Goal: Task Accomplishment & Management: Complete application form

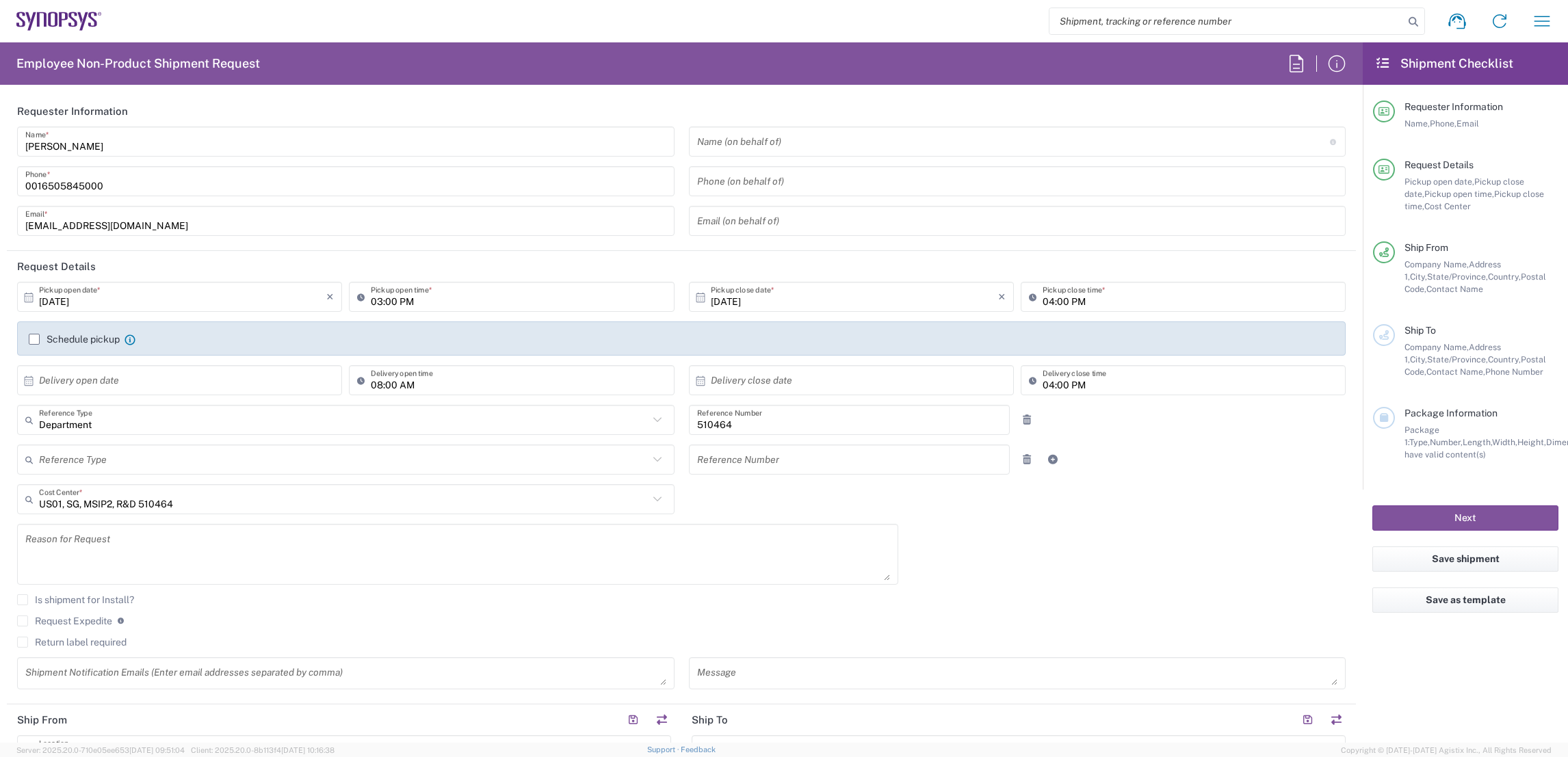
click at [793, 139] on input "text" at bounding box center [1014, 141] width 633 height 24
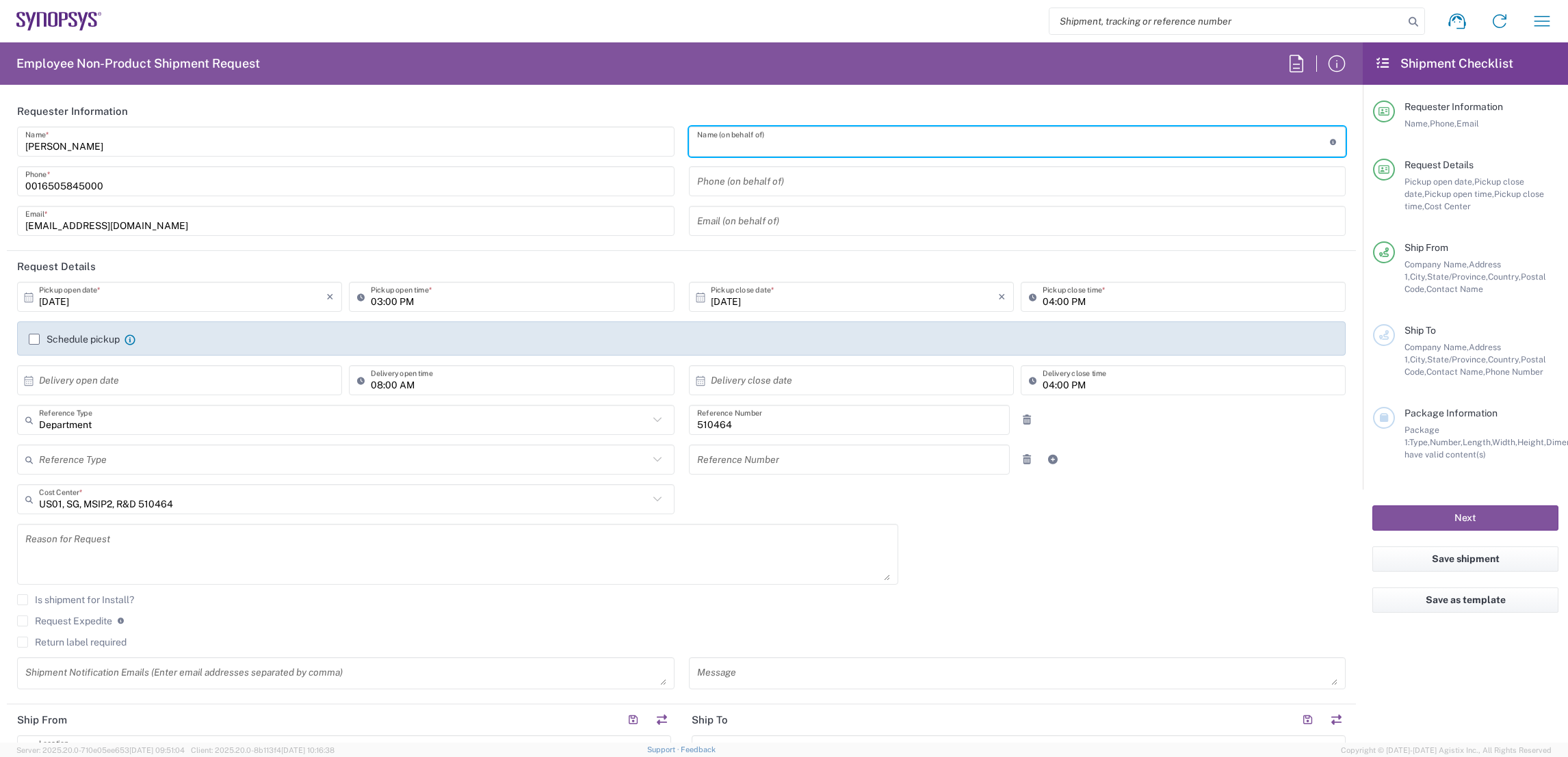
paste input "[PERSON_NAME]"
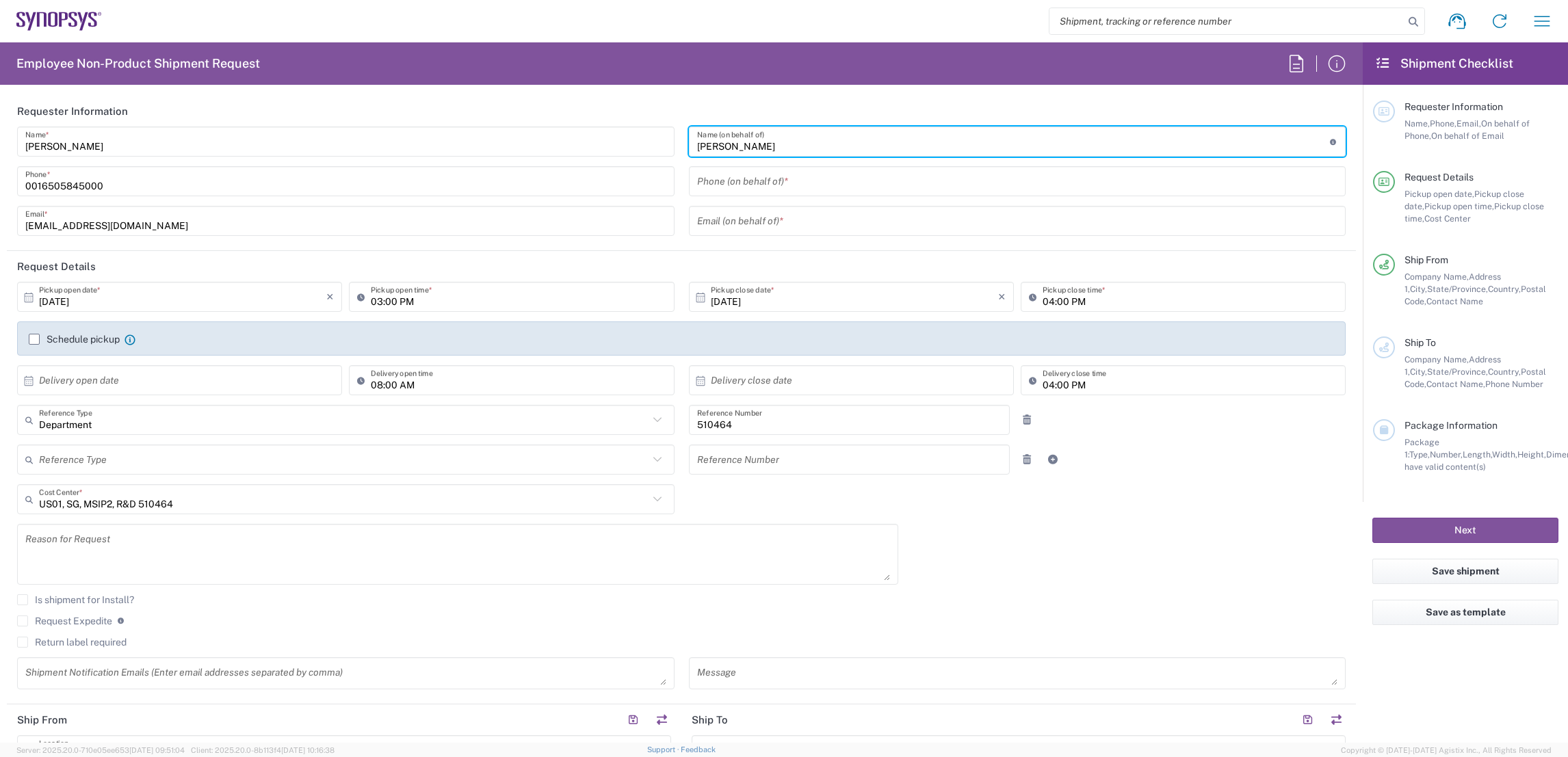
type input "[PERSON_NAME]"
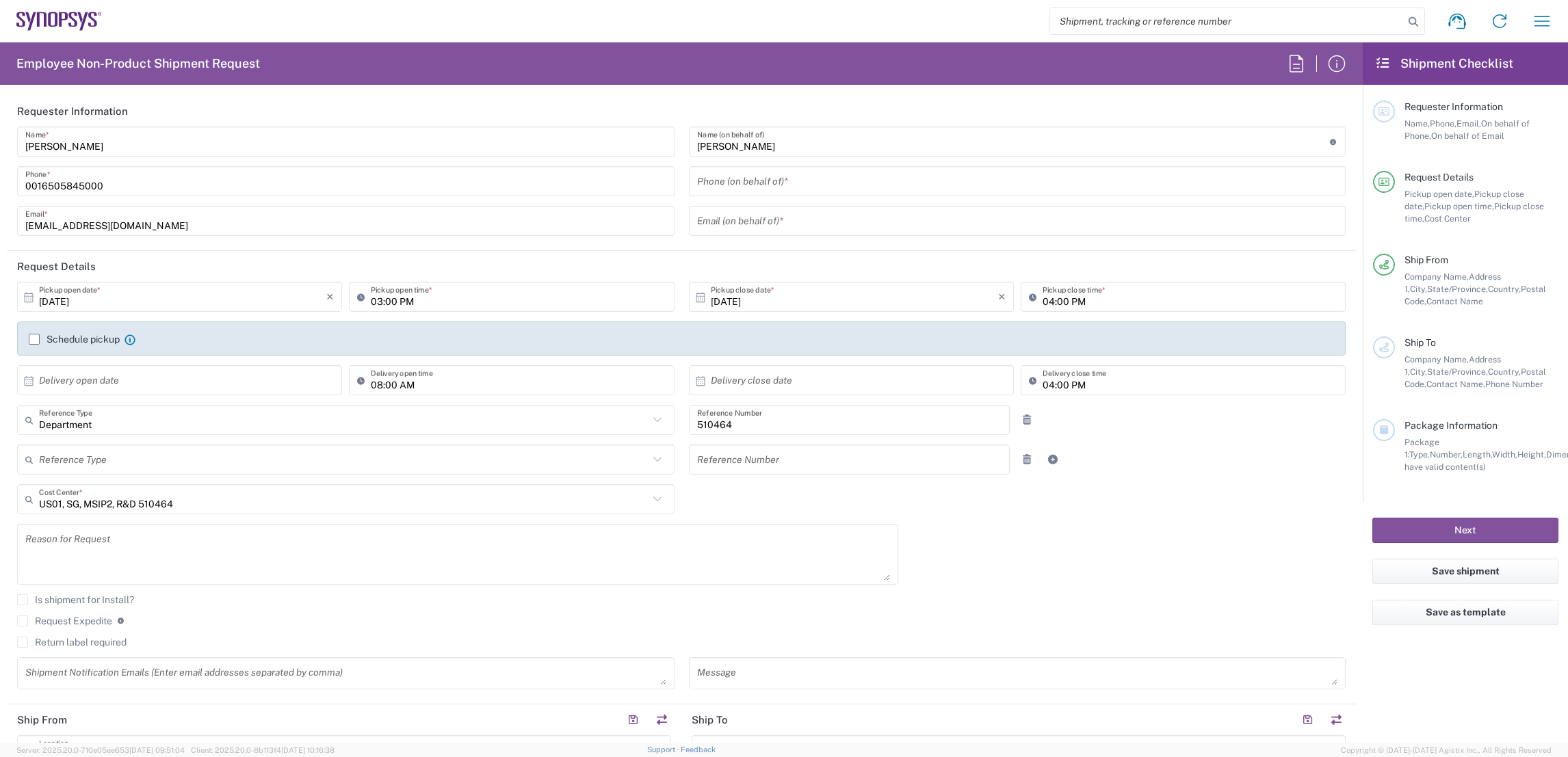
click at [732, 206] on div "Email (on behalf of) *" at bounding box center [1018, 221] width 657 height 30
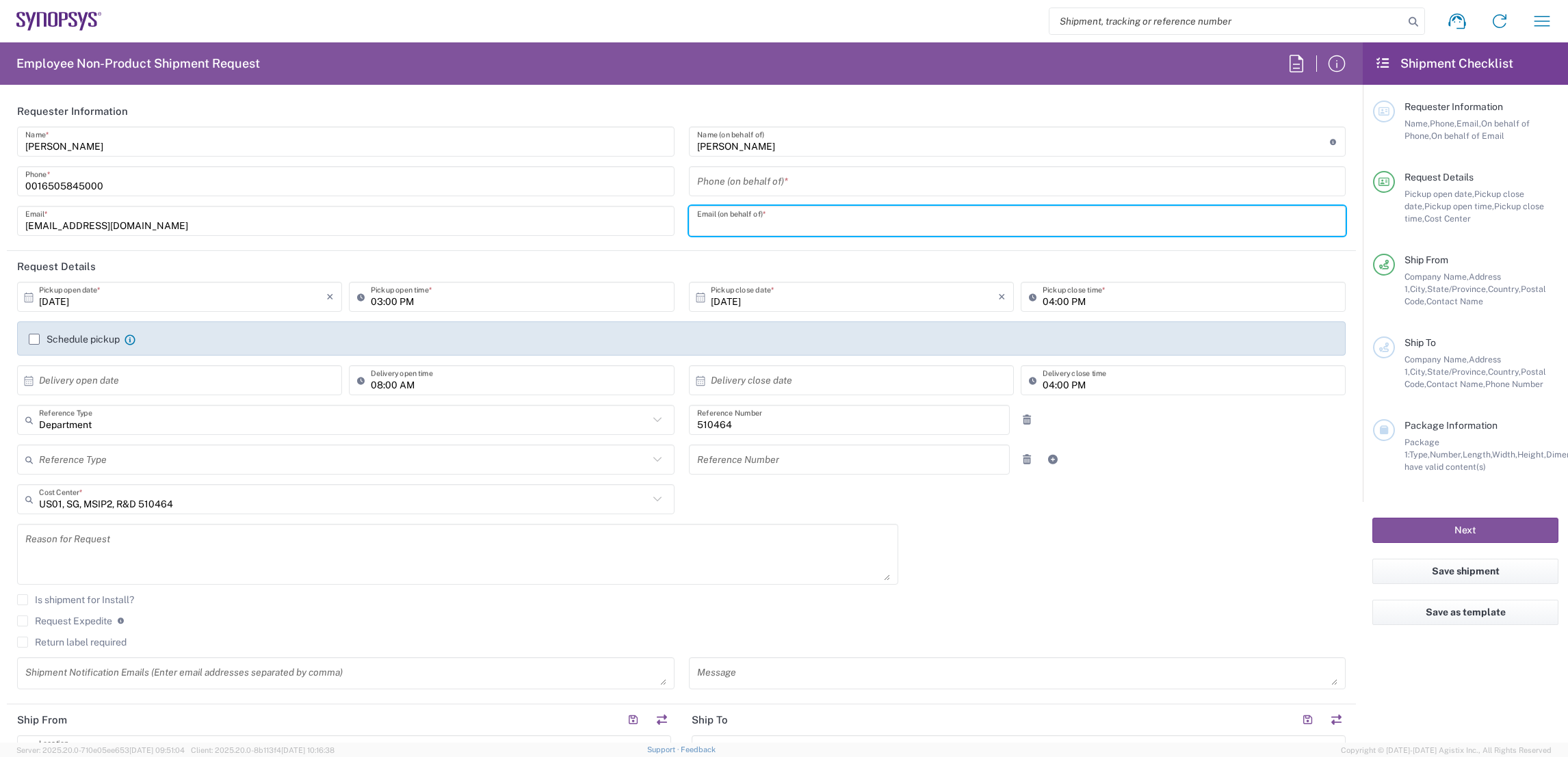
click at [726, 220] on input "text" at bounding box center [1018, 221] width 641 height 24
paste input "[EMAIL_ADDRESS][DOMAIN_NAME]"
type input "[EMAIL_ADDRESS][DOMAIN_NAME]"
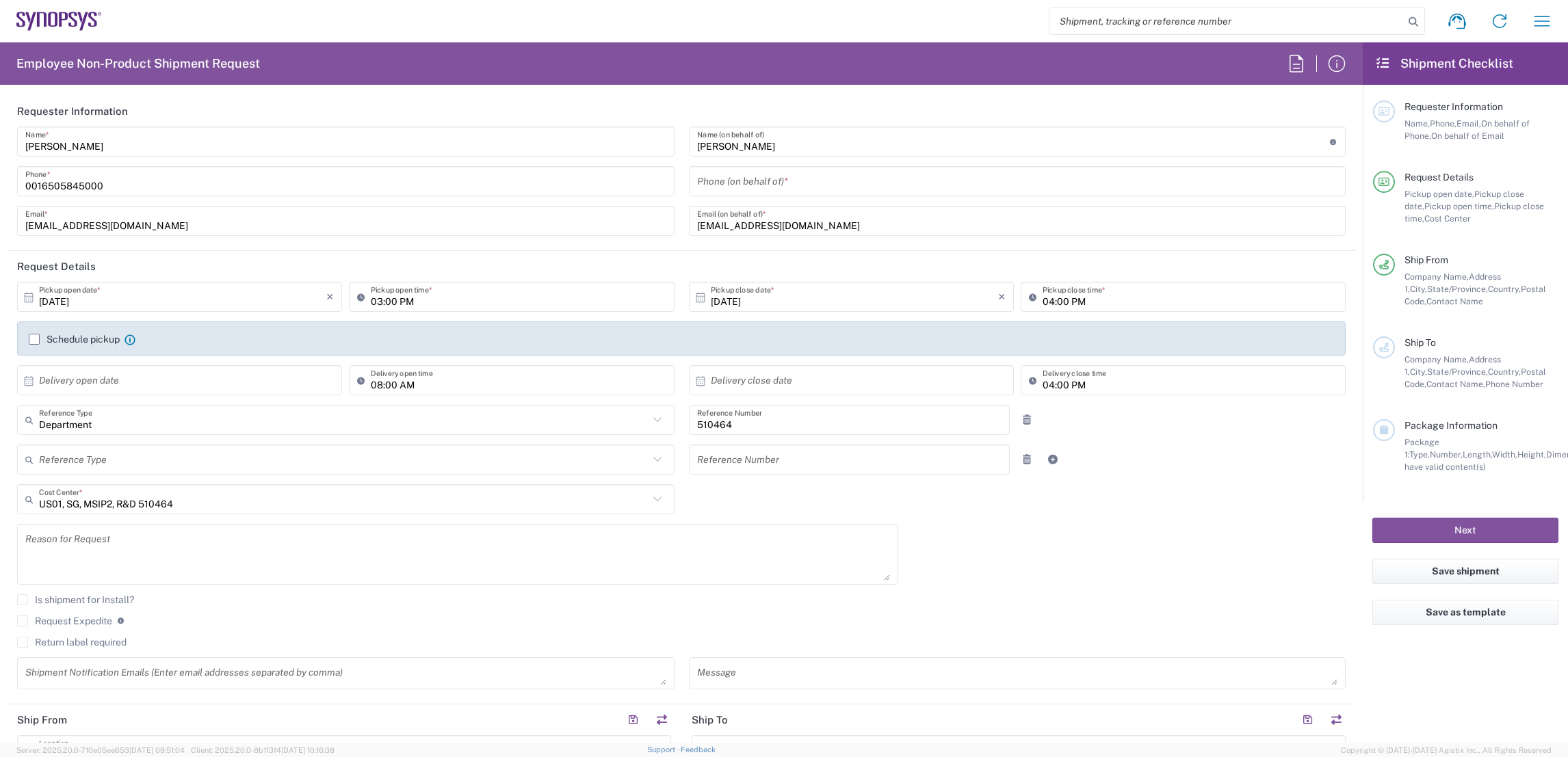
drag, startPoint x: 709, startPoint y: 186, endPoint x: 727, endPoint y: 186, distance: 18.0
click at [709, 186] on input "tel" at bounding box center [1018, 181] width 641 height 24
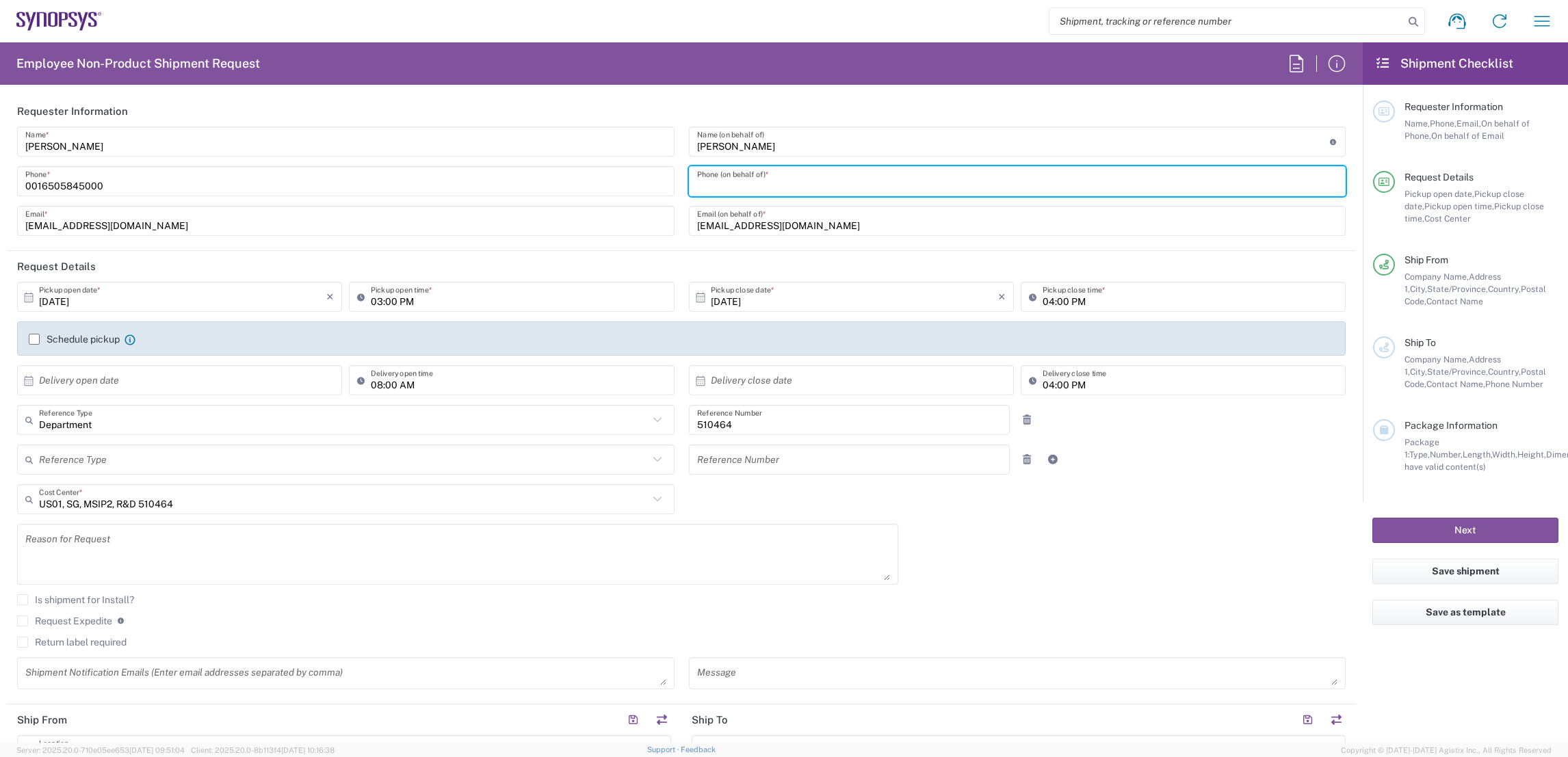
paste input "351211251025"
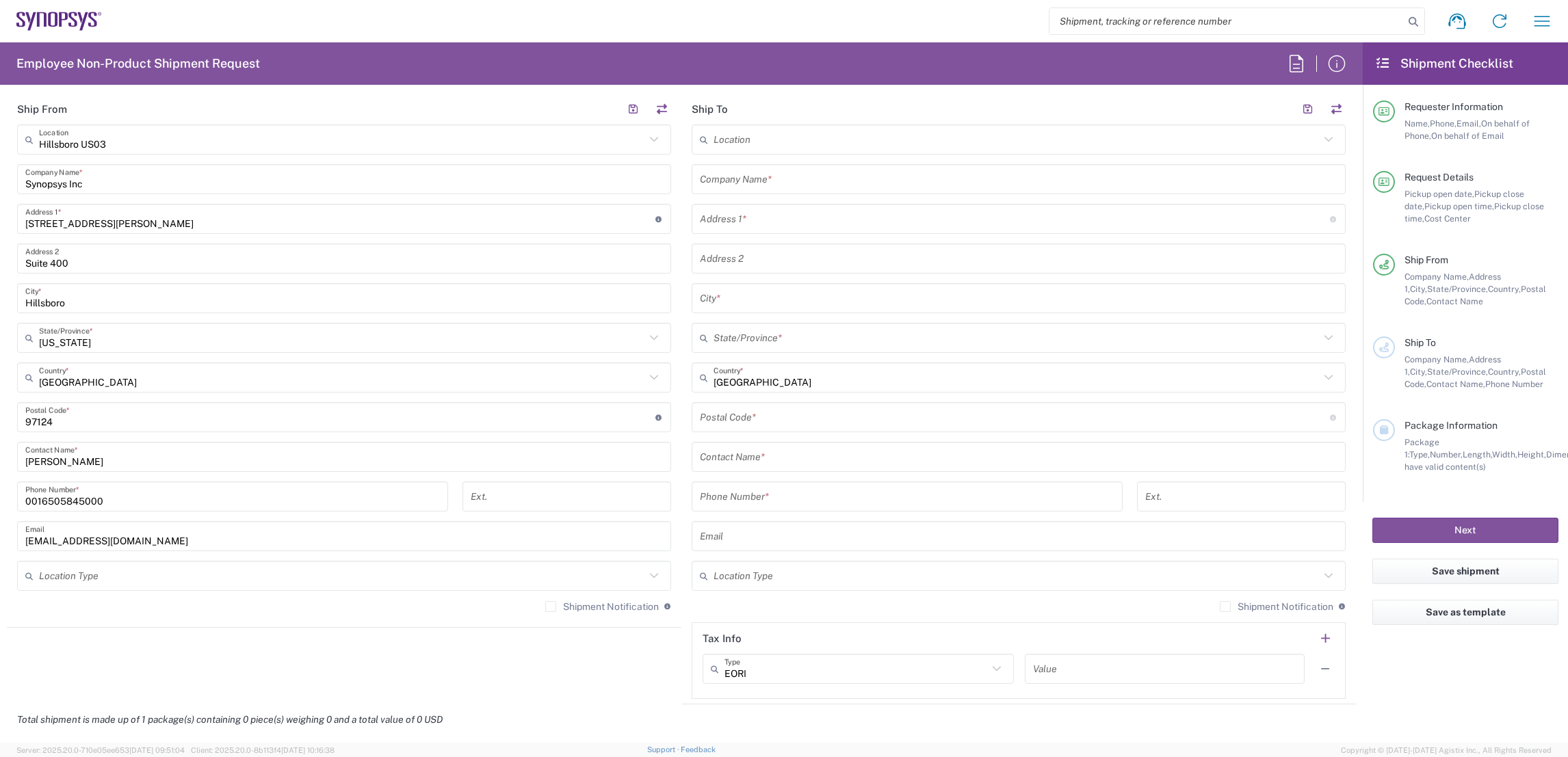
scroll to position [922, 0]
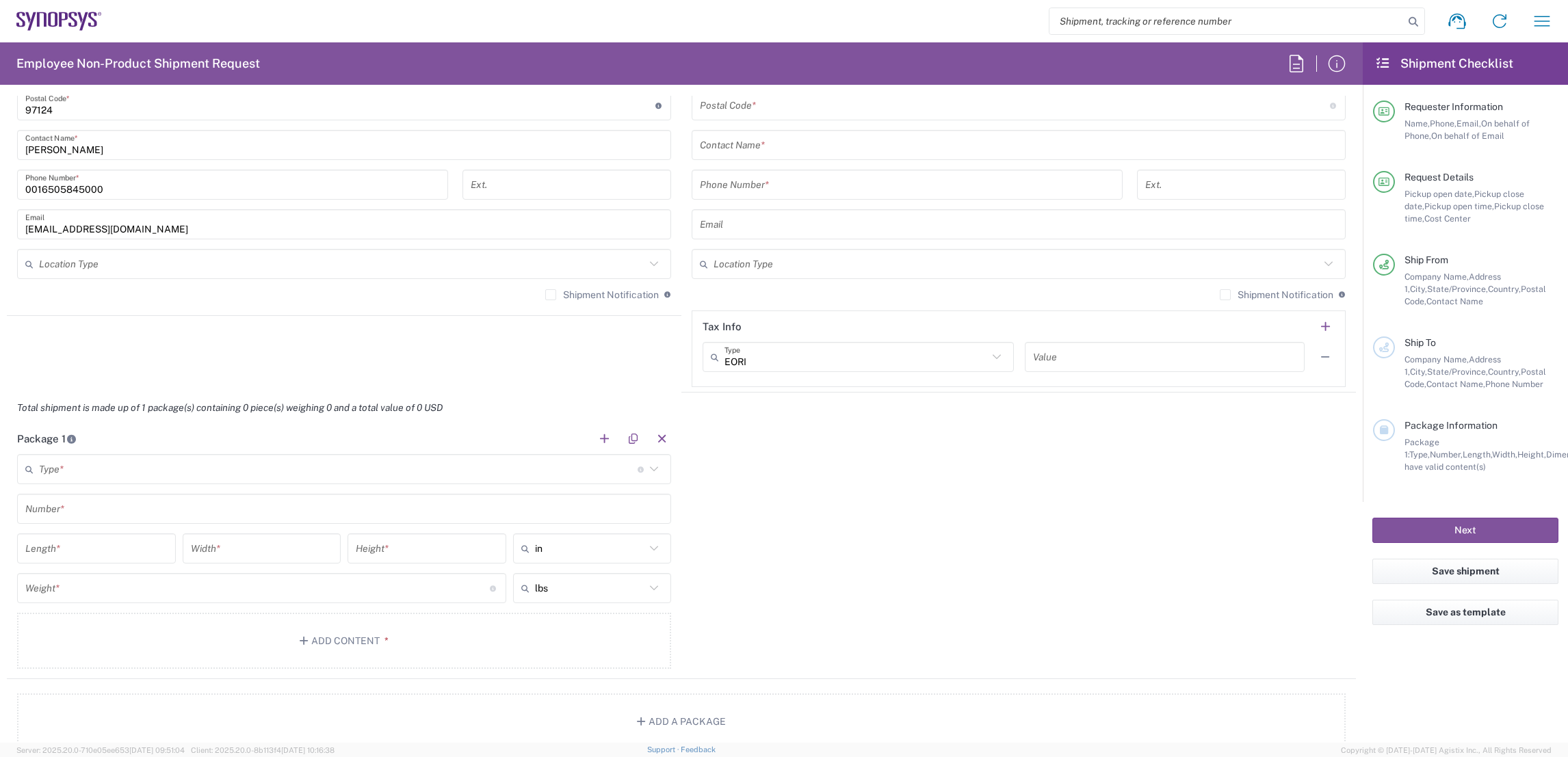
type input "351211251025"
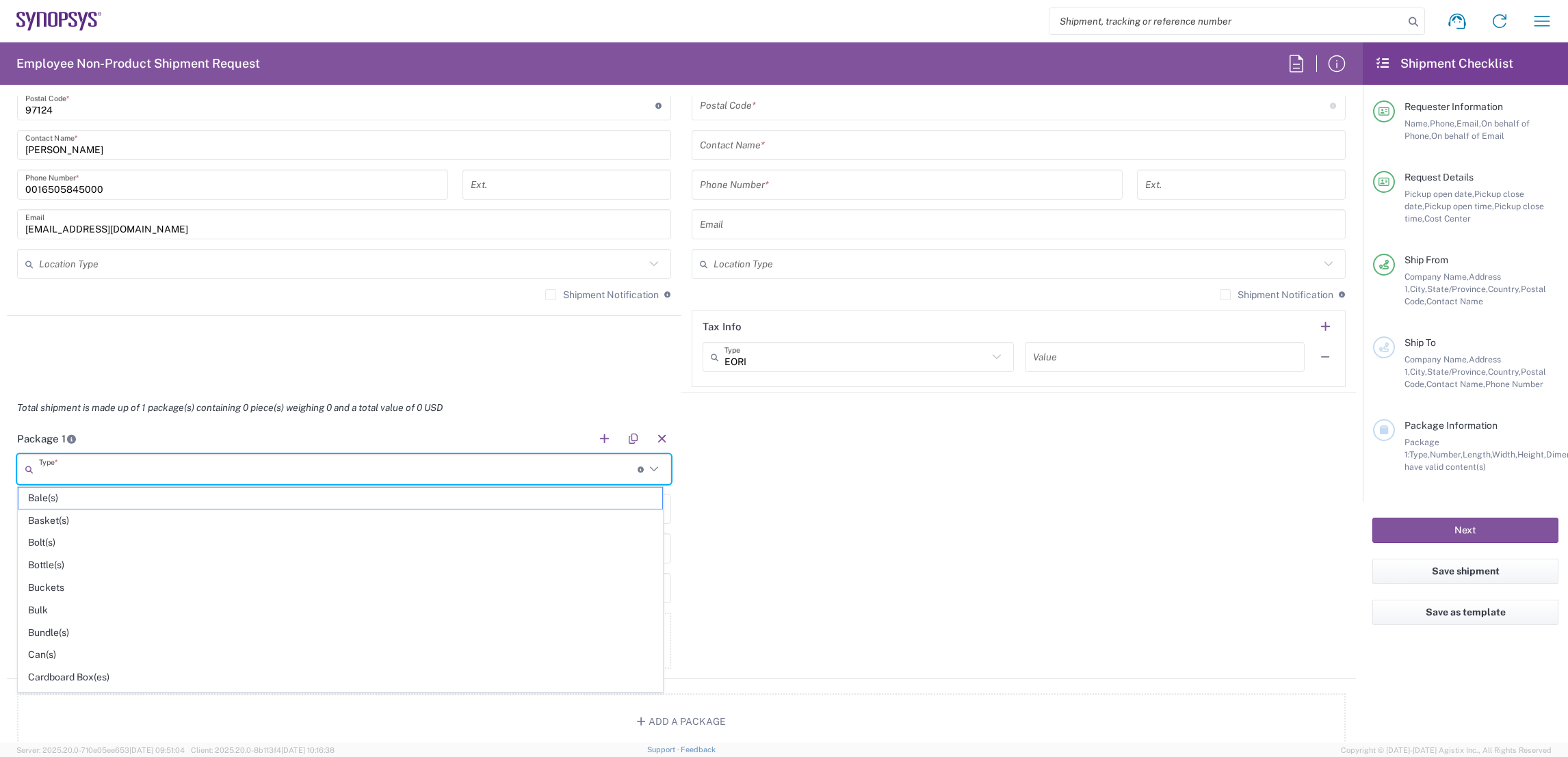
click at [140, 469] on input "text" at bounding box center [338, 469] width 598 height 24
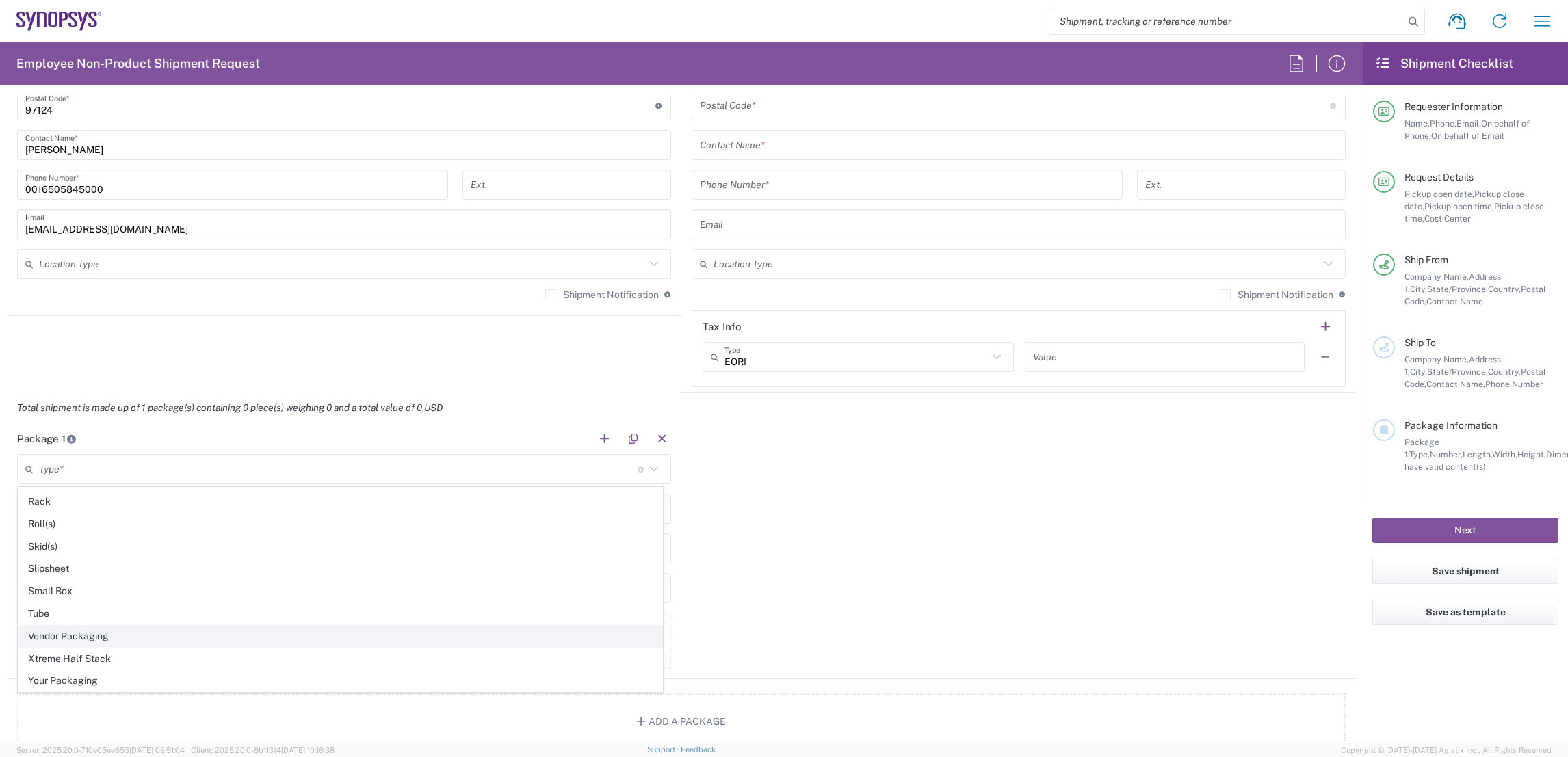
click at [140, 635] on span "Vendor Packaging" at bounding box center [341, 636] width 644 height 21
type input "Vendor Packaging"
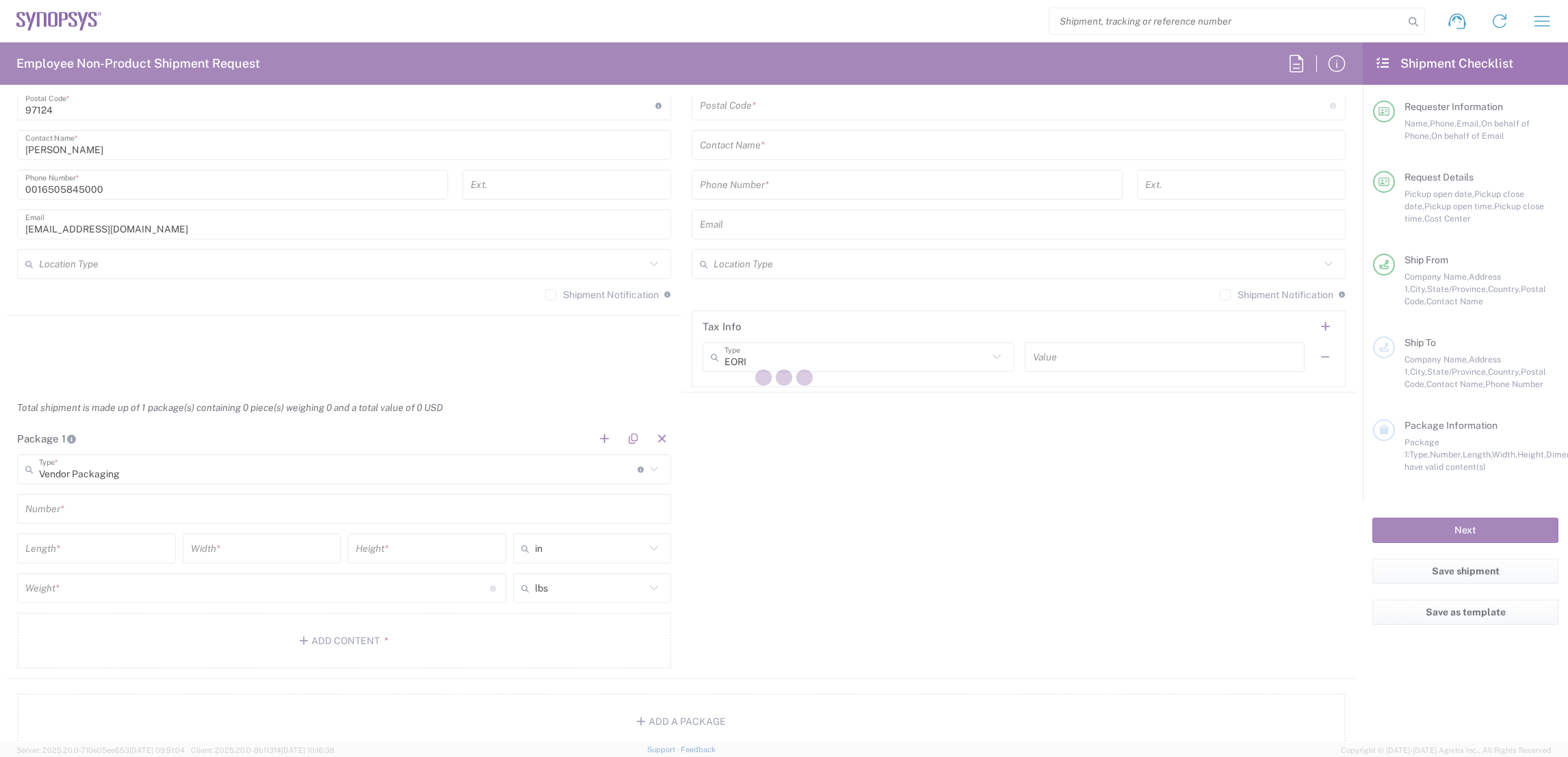
click at [121, 508] on input "text" at bounding box center [344, 508] width 638 height 24
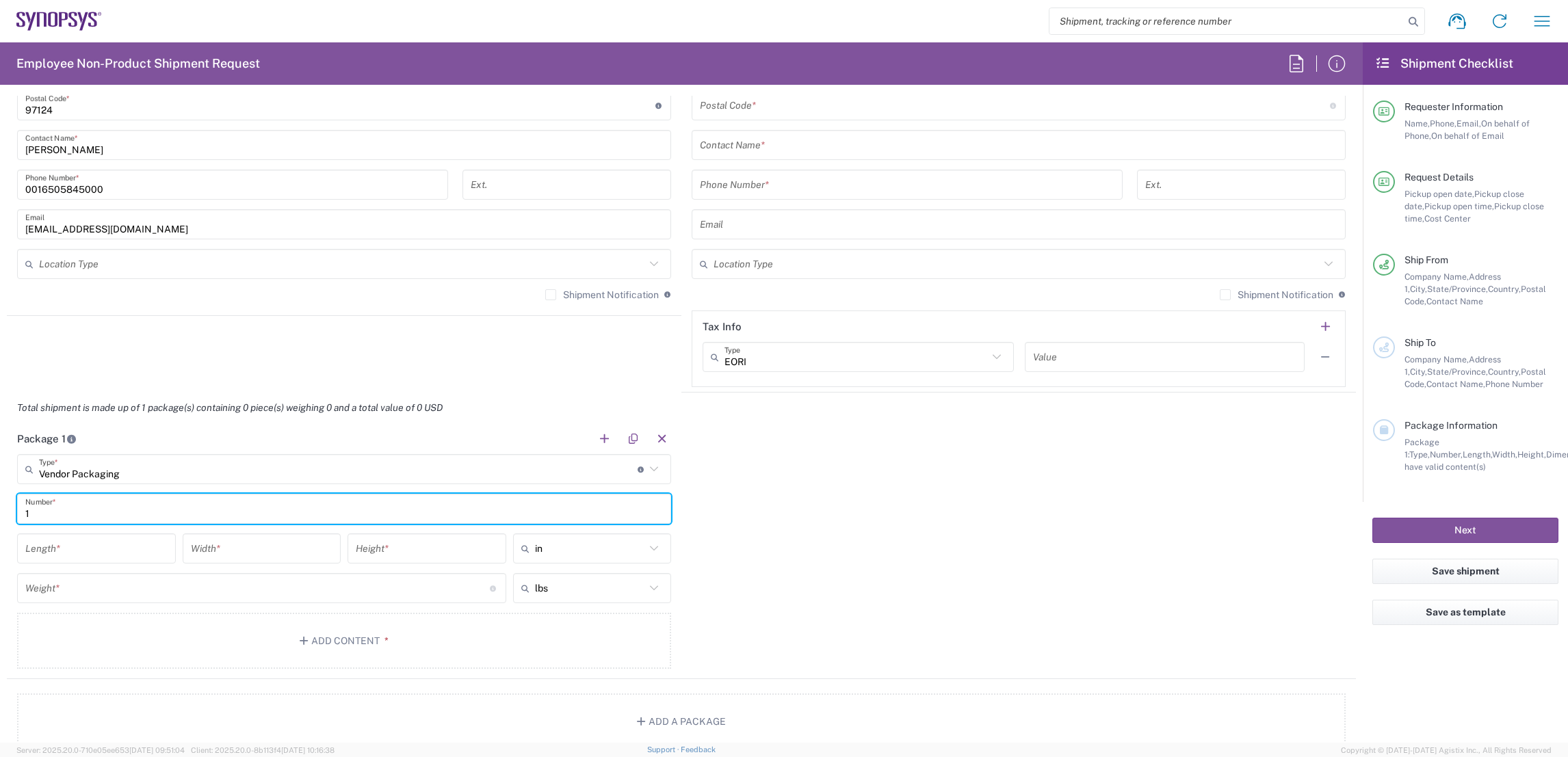
type input "1"
click at [139, 541] on input "number" at bounding box center [96, 548] width 143 height 24
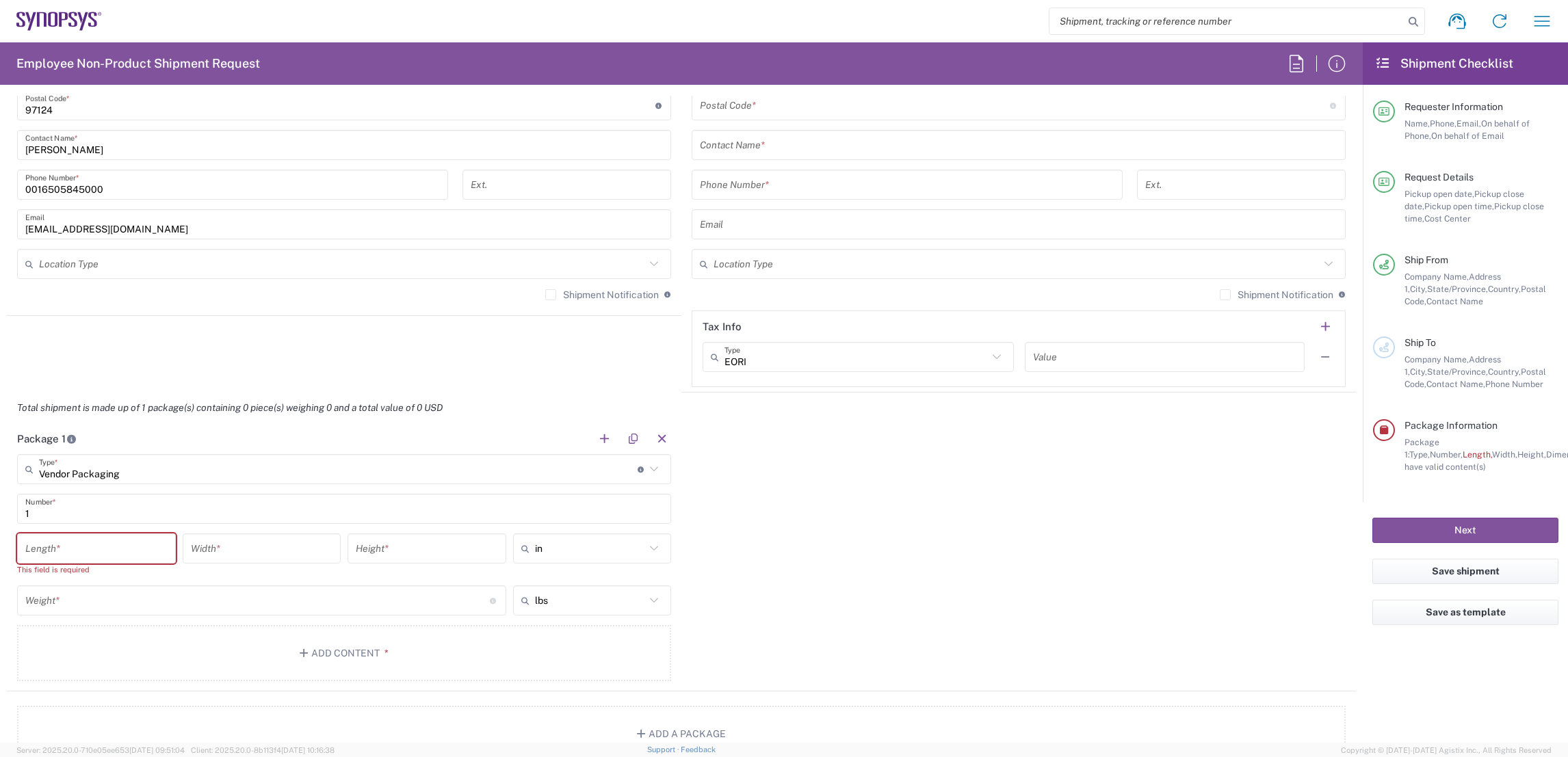
click at [649, 544] on icon at bounding box center [654, 548] width 18 height 18
click at [574, 601] on span "cm" at bounding box center [585, 600] width 154 height 21
type input "cm"
click at [659, 595] on div "lbs" at bounding box center [592, 600] width 159 height 30
drag, startPoint x: 606, startPoint y: 645, endPoint x: 594, endPoint y: 645, distance: 12.0
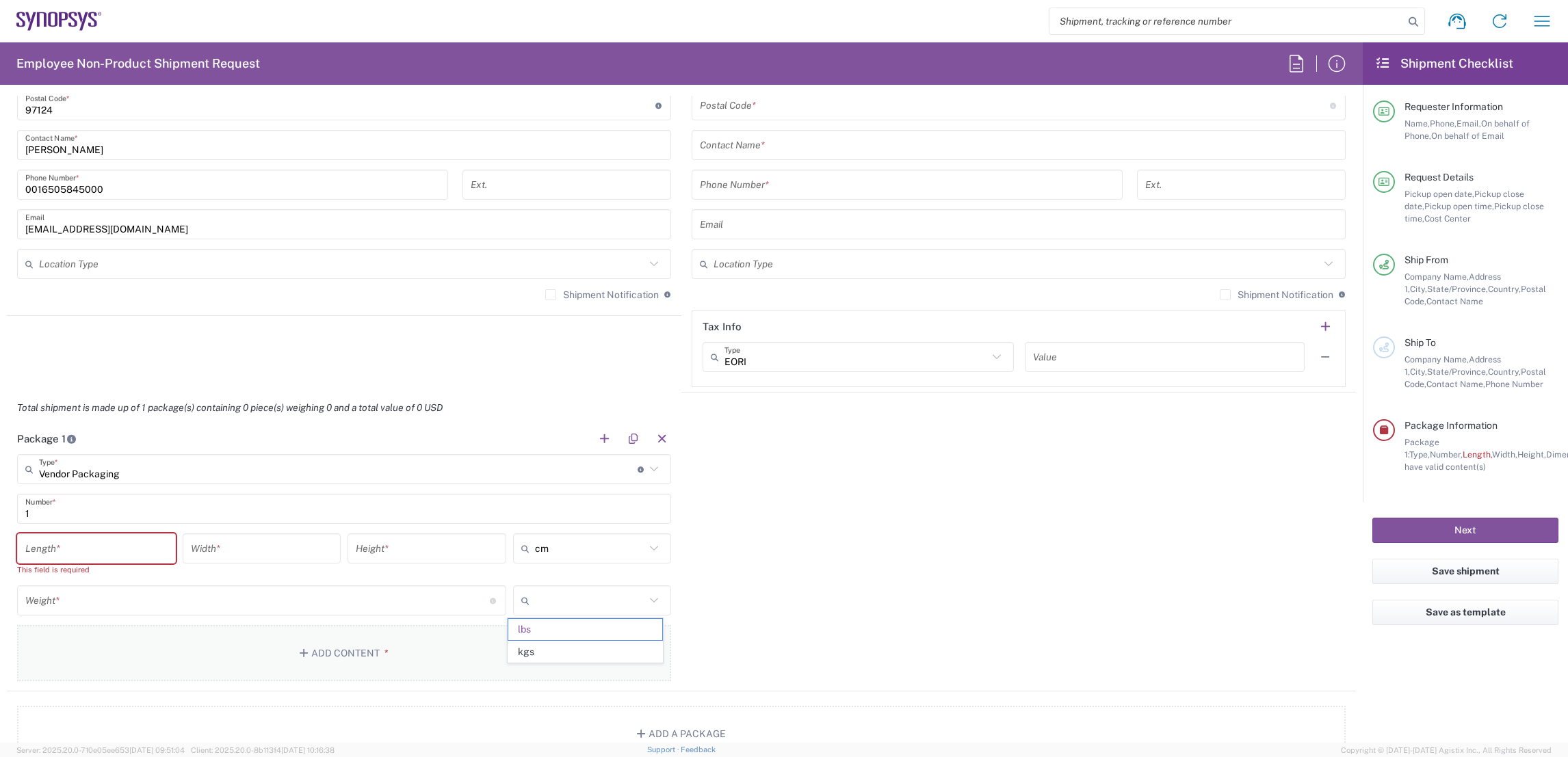
click at [604, 645] on span "kgs" at bounding box center [585, 652] width 154 height 21
type input "kgs"
click at [124, 549] on input "number" at bounding box center [96, 548] width 143 height 24
type input "38"
click at [244, 544] on input "number" at bounding box center [262, 548] width 143 height 24
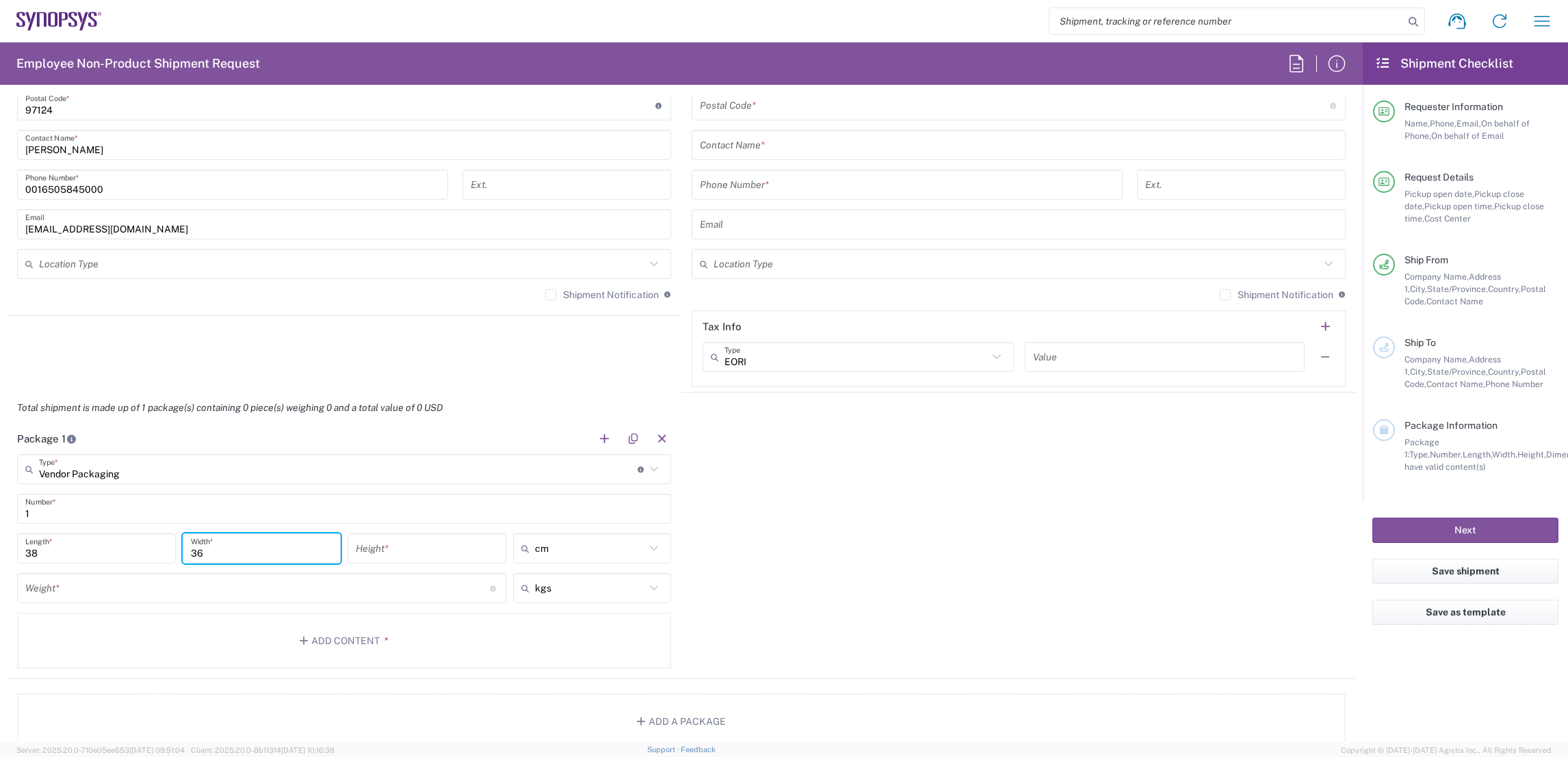
type input "36"
click at [431, 539] on input "number" at bounding box center [426, 548] width 143 height 24
type input "24"
click at [254, 584] on input "number" at bounding box center [258, 588] width 465 height 24
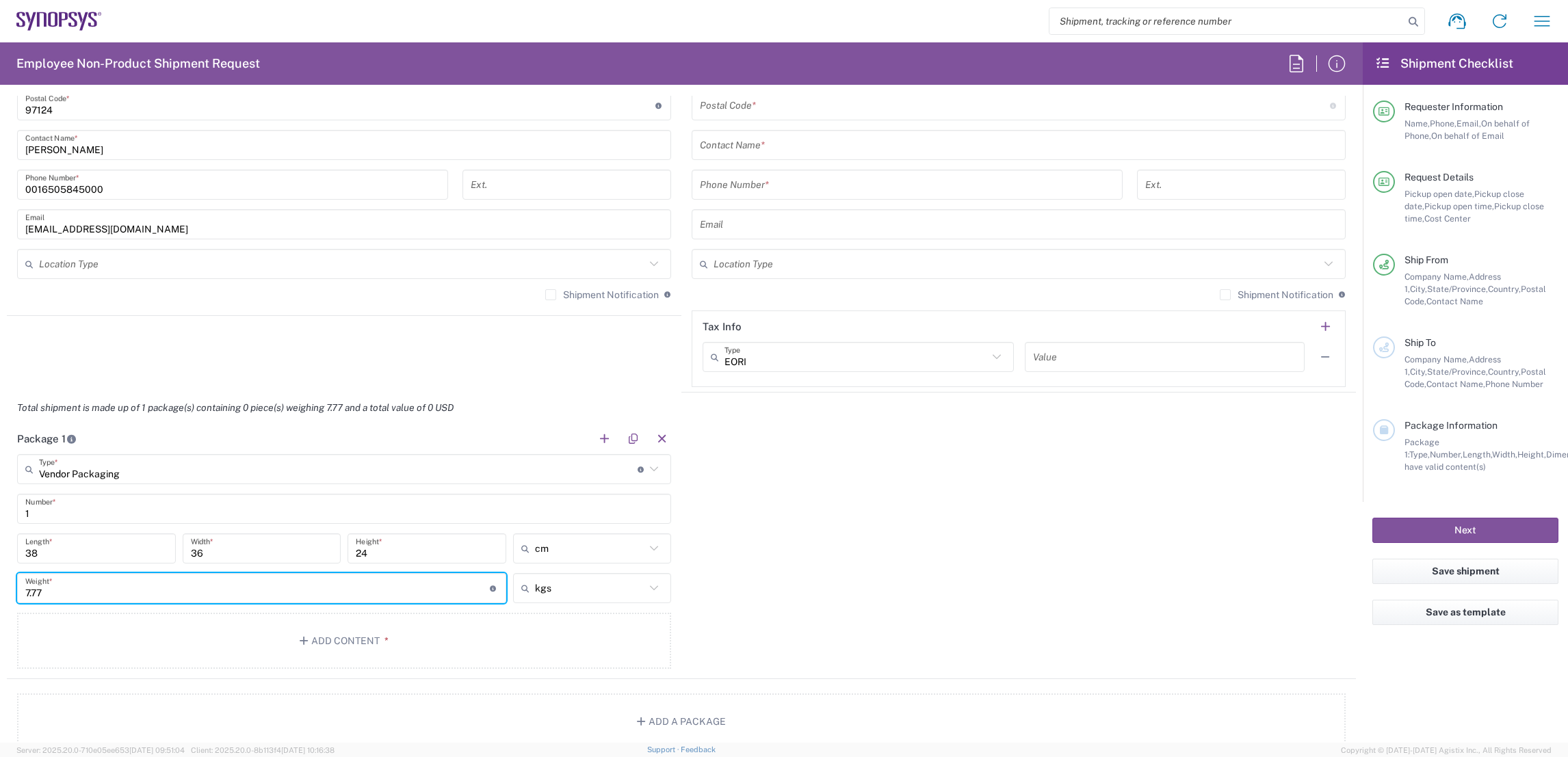
type input "7.77"
click at [650, 546] on icon at bounding box center [654, 548] width 18 height 18
type input "cm"
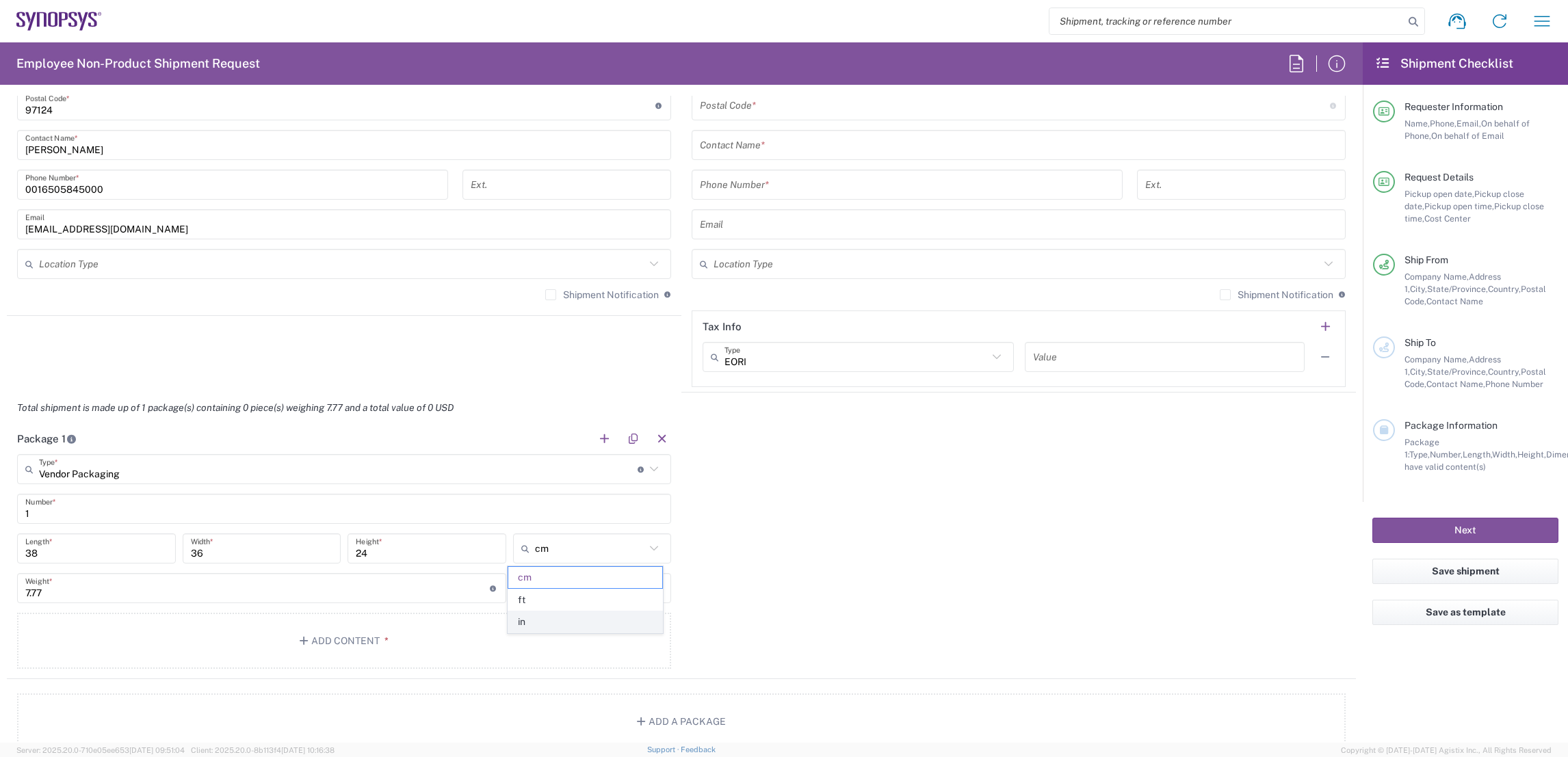
click at [572, 611] on span "in" at bounding box center [585, 622] width 154 height 21
type input "14.96"
type input "14.17"
type input "9.45"
type input "in"
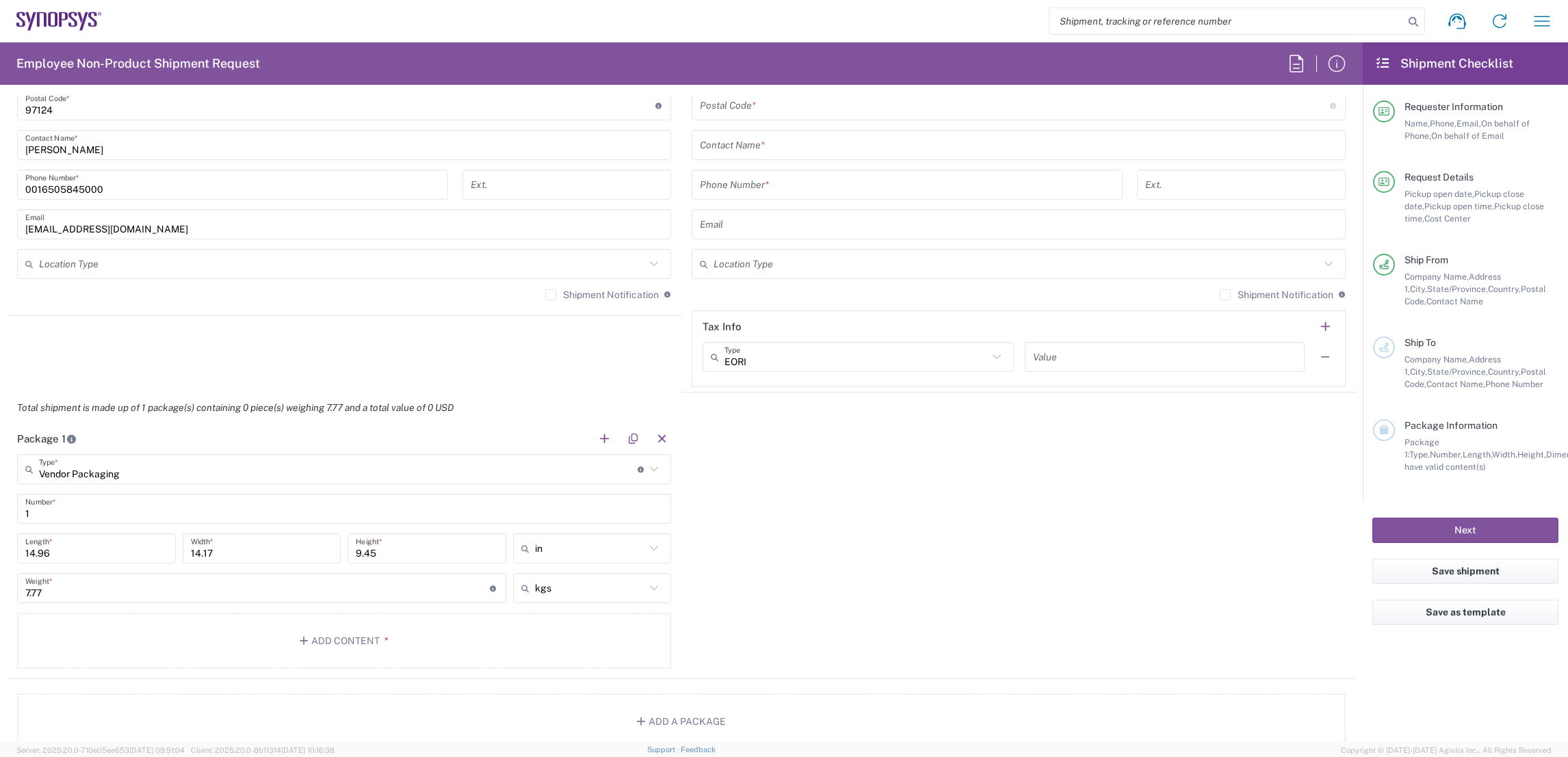
click at [652, 583] on icon at bounding box center [654, 588] width 18 height 18
type input "kgs"
click at [576, 632] on span "lbs" at bounding box center [585, 640] width 154 height 21
type input "17.13"
type input "lbs"
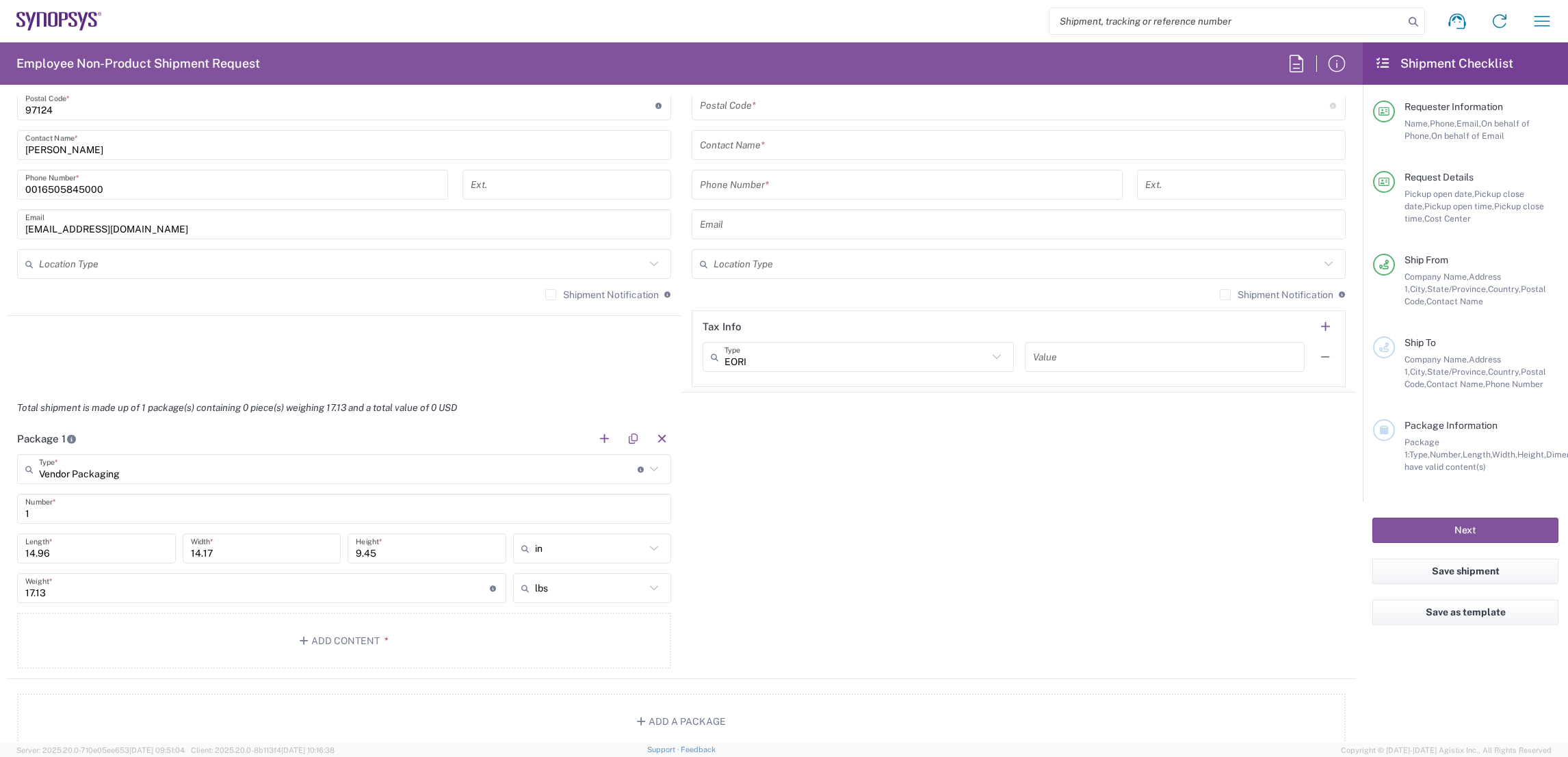
click at [838, 580] on div "Package 1 Vendor Packaging Type * Material used to package goods Bale(s) Basket…" at bounding box center [681, 551] width 1349 height 256
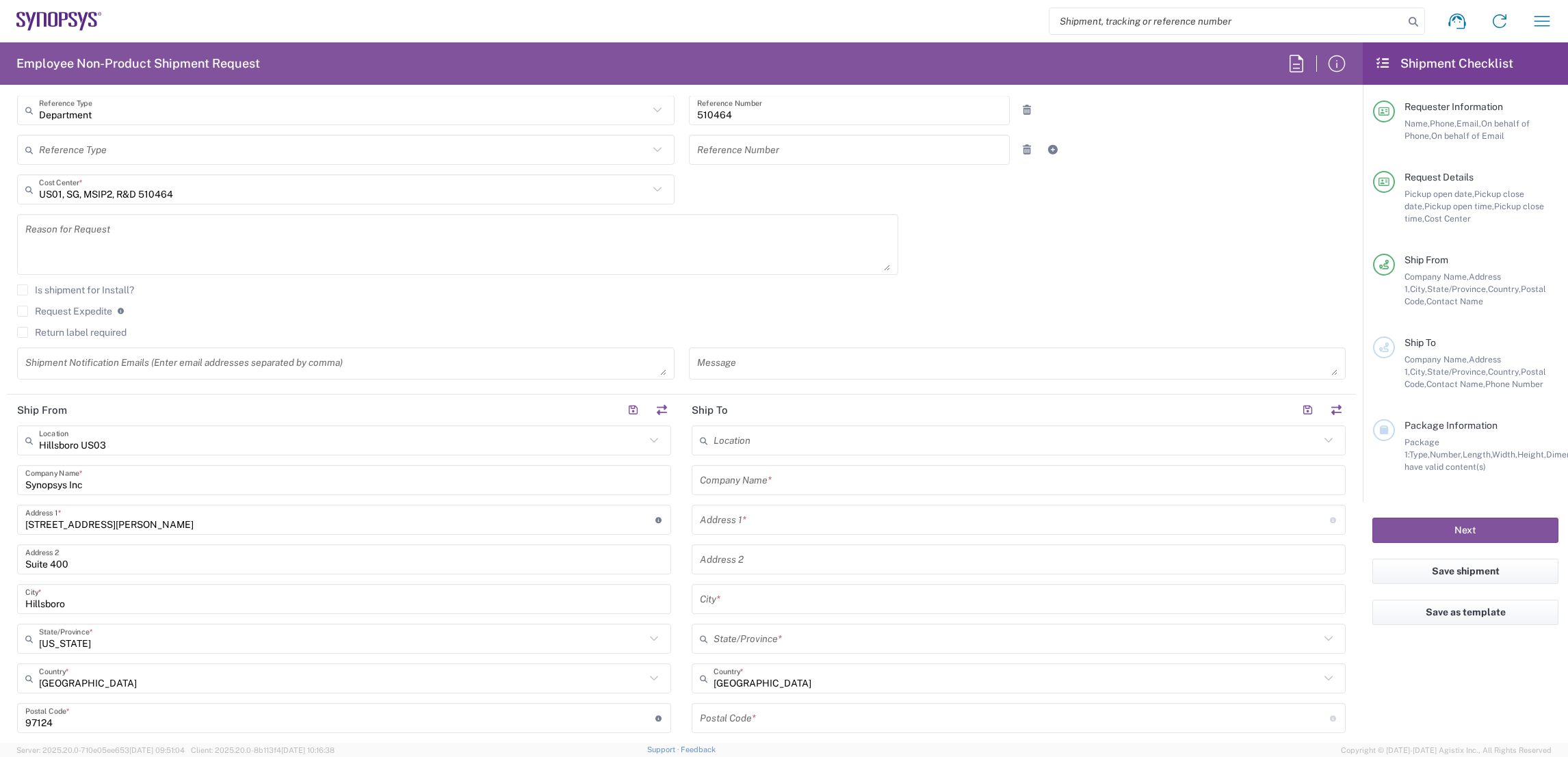
scroll to position [307, 0]
click at [744, 472] on input "text" at bounding box center [1018, 482] width 638 height 24
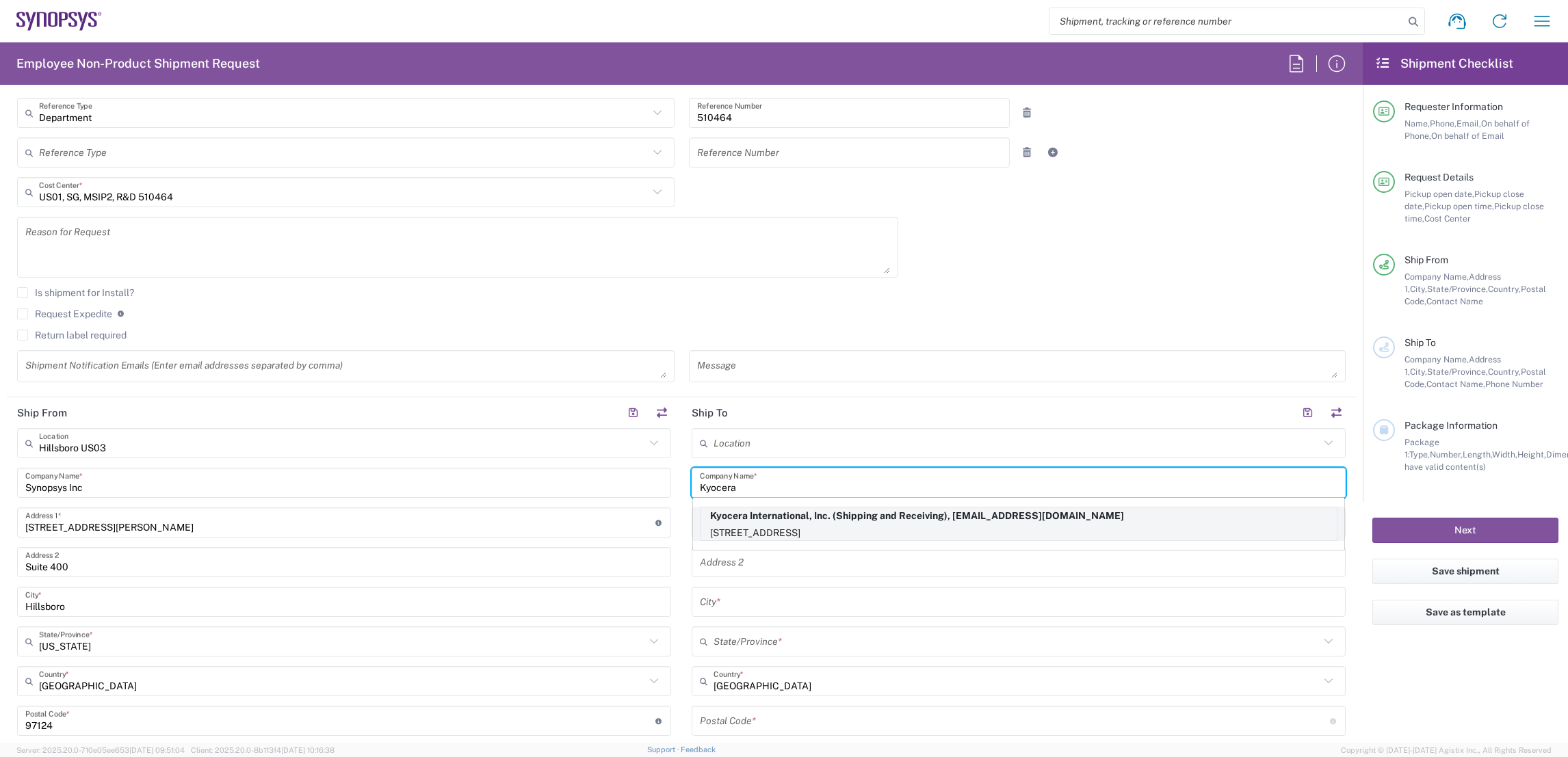
click at [756, 510] on p "Kyocera International, Inc. (Shipping and Receiving), [EMAIL_ADDRESS][DOMAIN_NA…" at bounding box center [1018, 516] width 636 height 17
type input "Kyocera International, Inc."
type input "[STREET_ADDRESS]"
type input "[GEOGRAPHIC_DATA]"
type input "[US_STATE]"
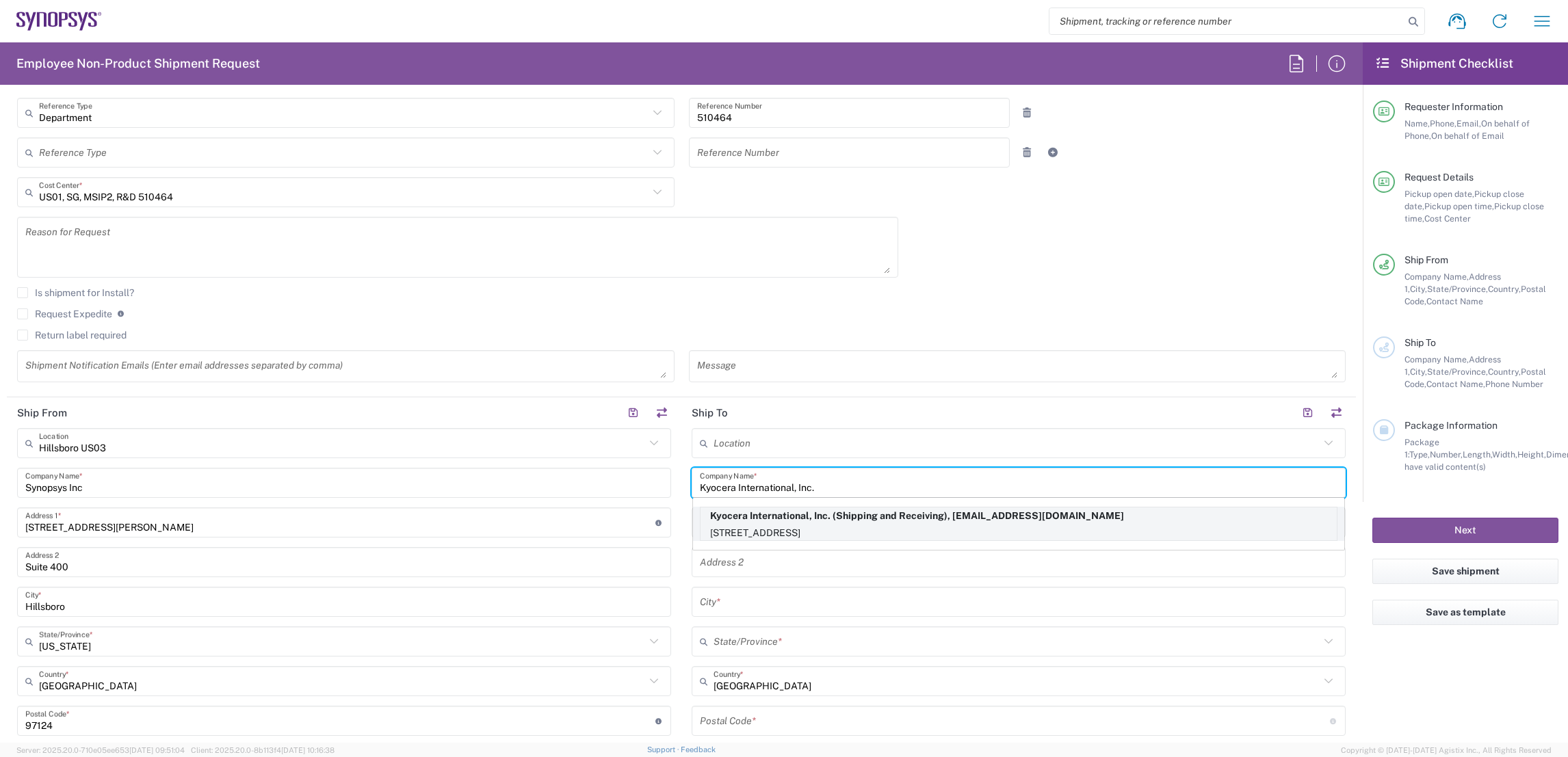
type input "92123"
type input "Shipping and Receiving"
type input "8585762600"
type input "[EMAIL_ADDRESS][DOMAIN_NAME]"
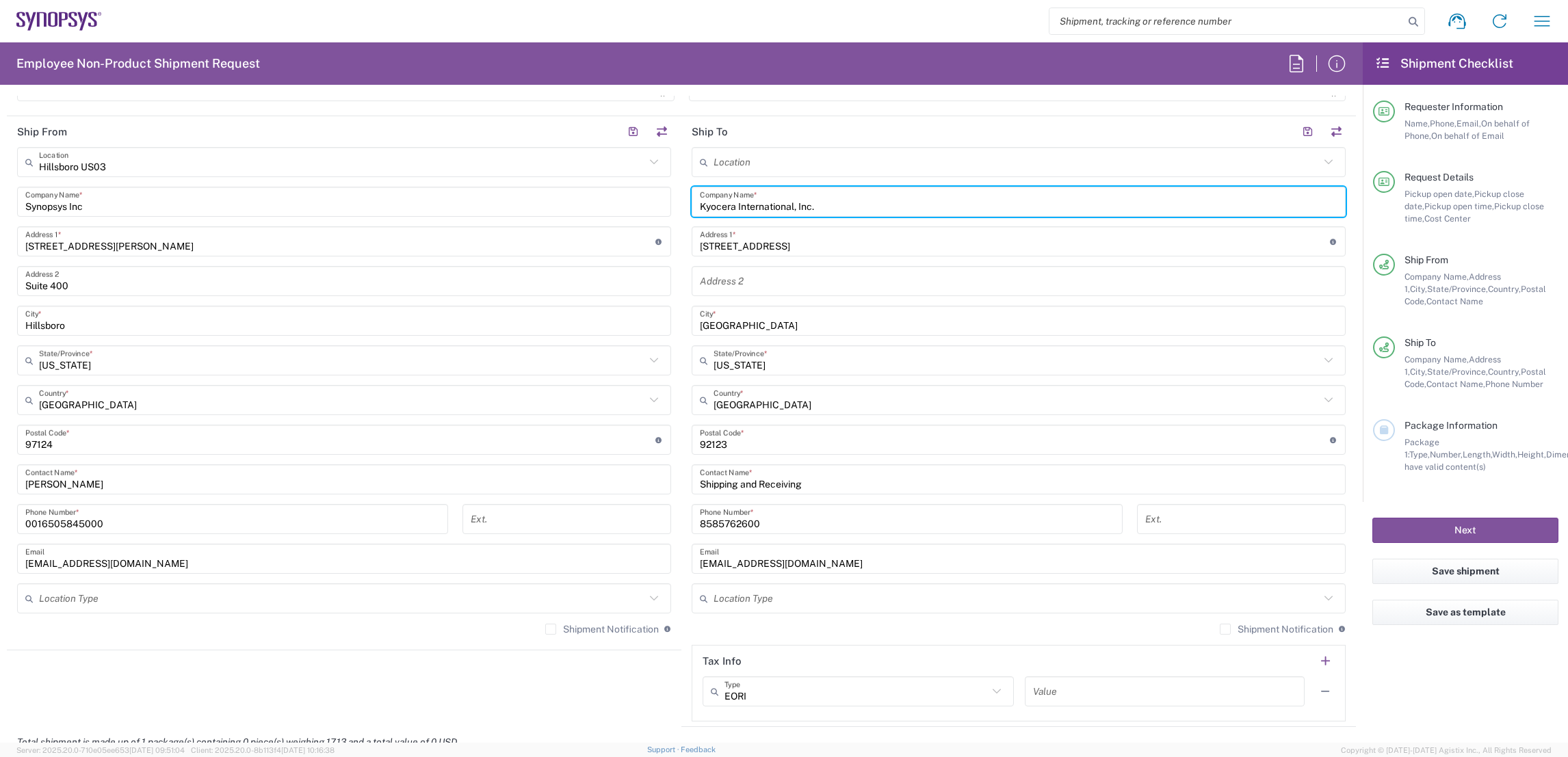
scroll to position [614, 0]
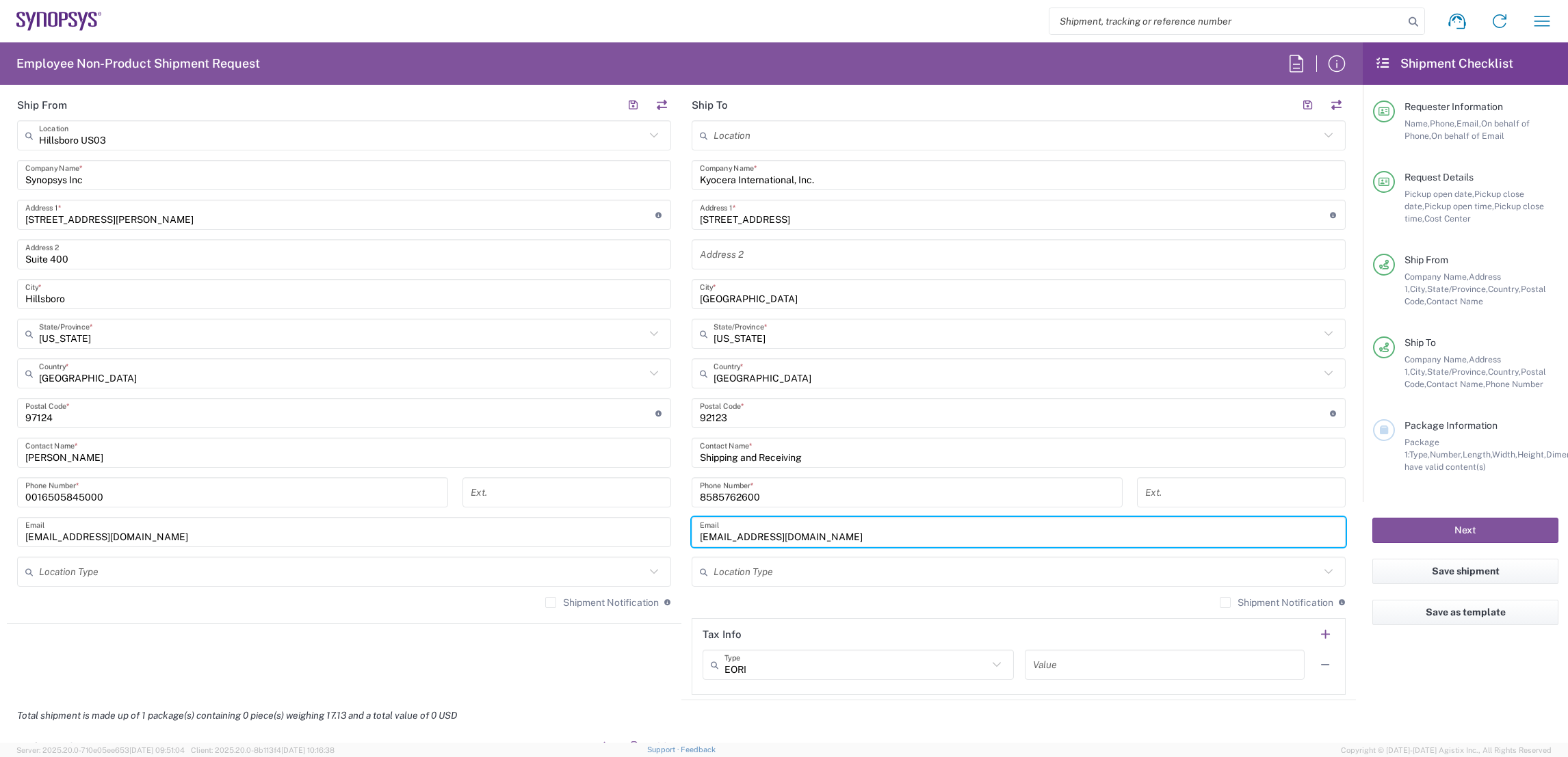
drag, startPoint x: 873, startPoint y: 534, endPoint x: 578, endPoint y: 546, distance: 295.2
click at [589, 545] on div "Ship From [GEOGRAPHIC_DATA] [GEOGRAPHIC_DATA] Location [GEOGRAPHIC_DATA] [GEOGR…" at bounding box center [681, 394] width 1349 height 610
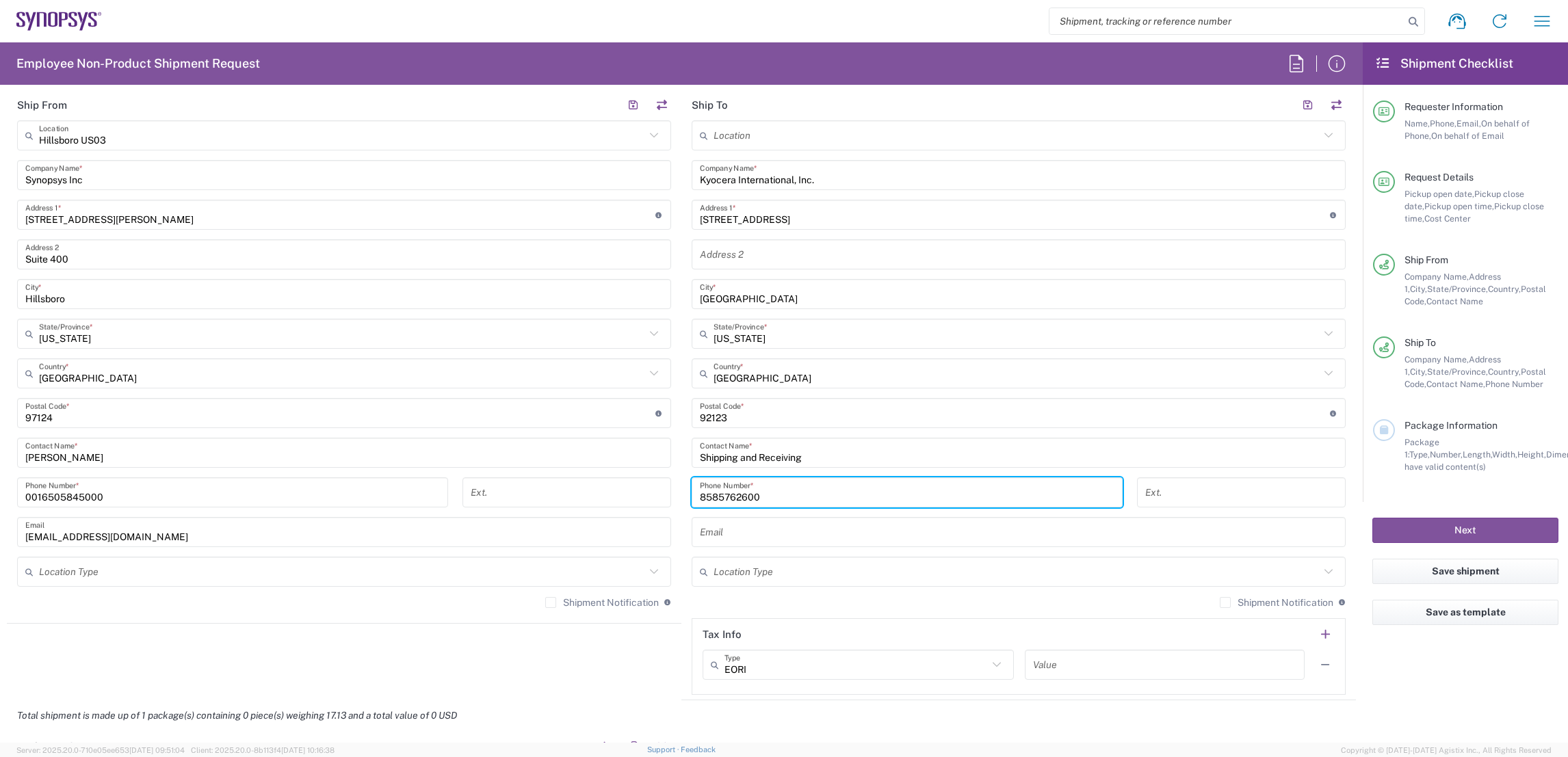
drag, startPoint x: 796, startPoint y: 491, endPoint x: 446, endPoint y: 495, distance: 350.0
click at [449, 495] on div "Ship From [GEOGRAPHIC_DATA] [GEOGRAPHIC_DATA] Location [GEOGRAPHIC_DATA] [GEOGR…" at bounding box center [681, 394] width 1349 height 610
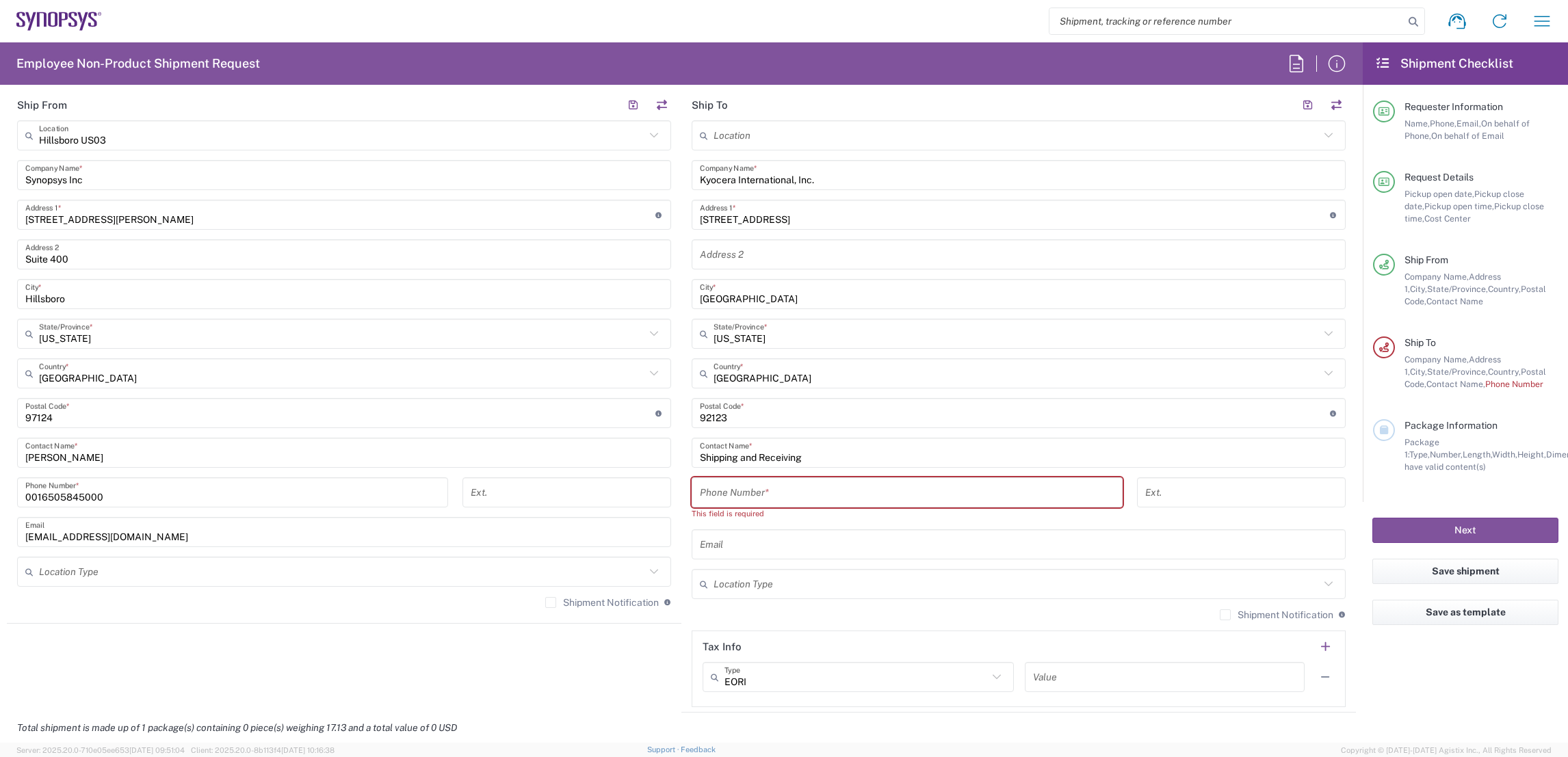
click at [766, 517] on div "Location [GEOGRAPHIC_DATA] DE04 Agrate Brianza IT01 [GEOGRAPHIC_DATA] DE02 [GEO…" at bounding box center [1018, 414] width 654 height 587
click at [744, 541] on input "text" at bounding box center [1018, 544] width 638 height 24
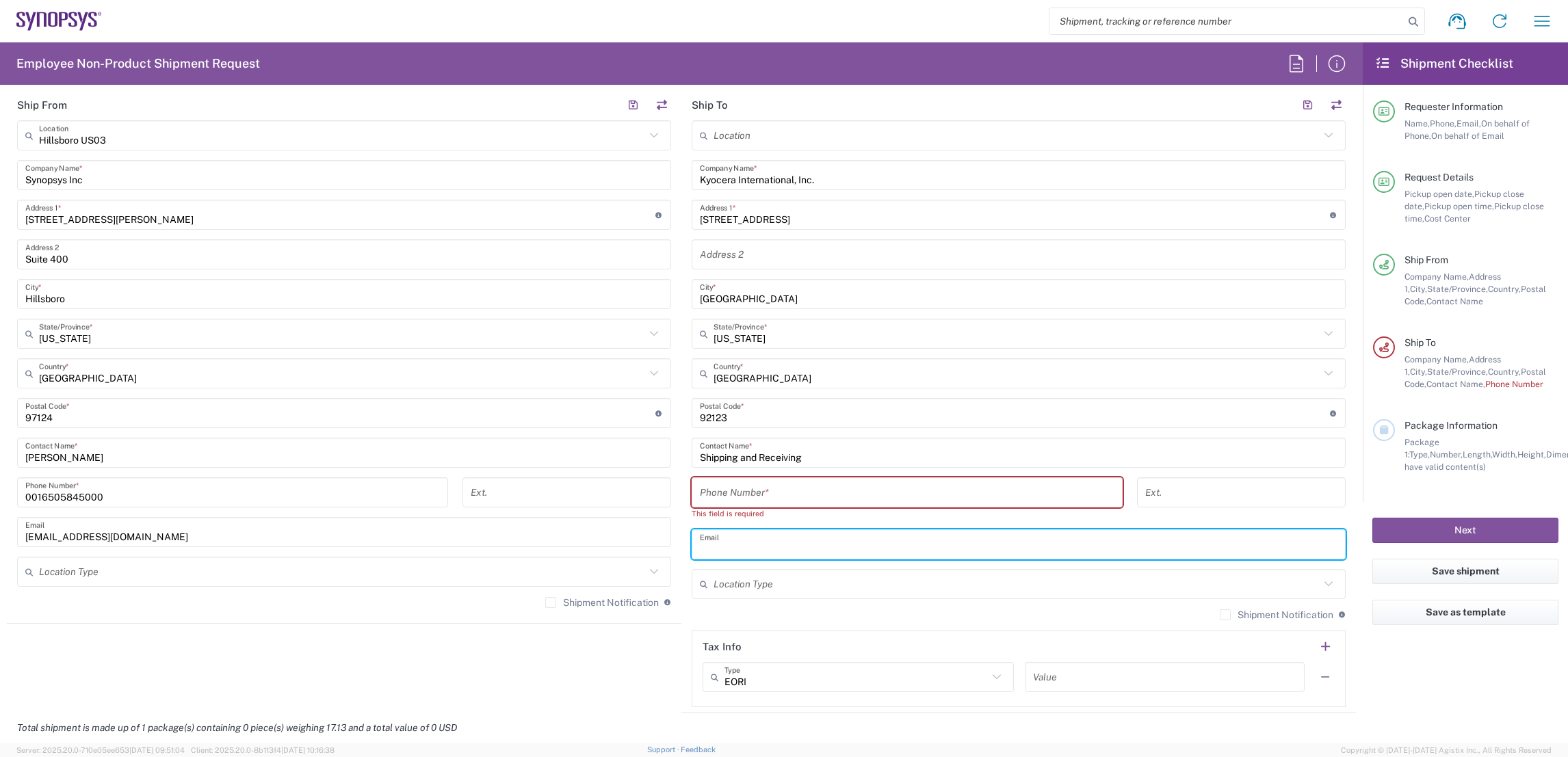
type input "[PERSON_NAME][EMAIL_ADDRESS][PERSON_NAME][DOMAIN_NAME]"
type input "4086556641"
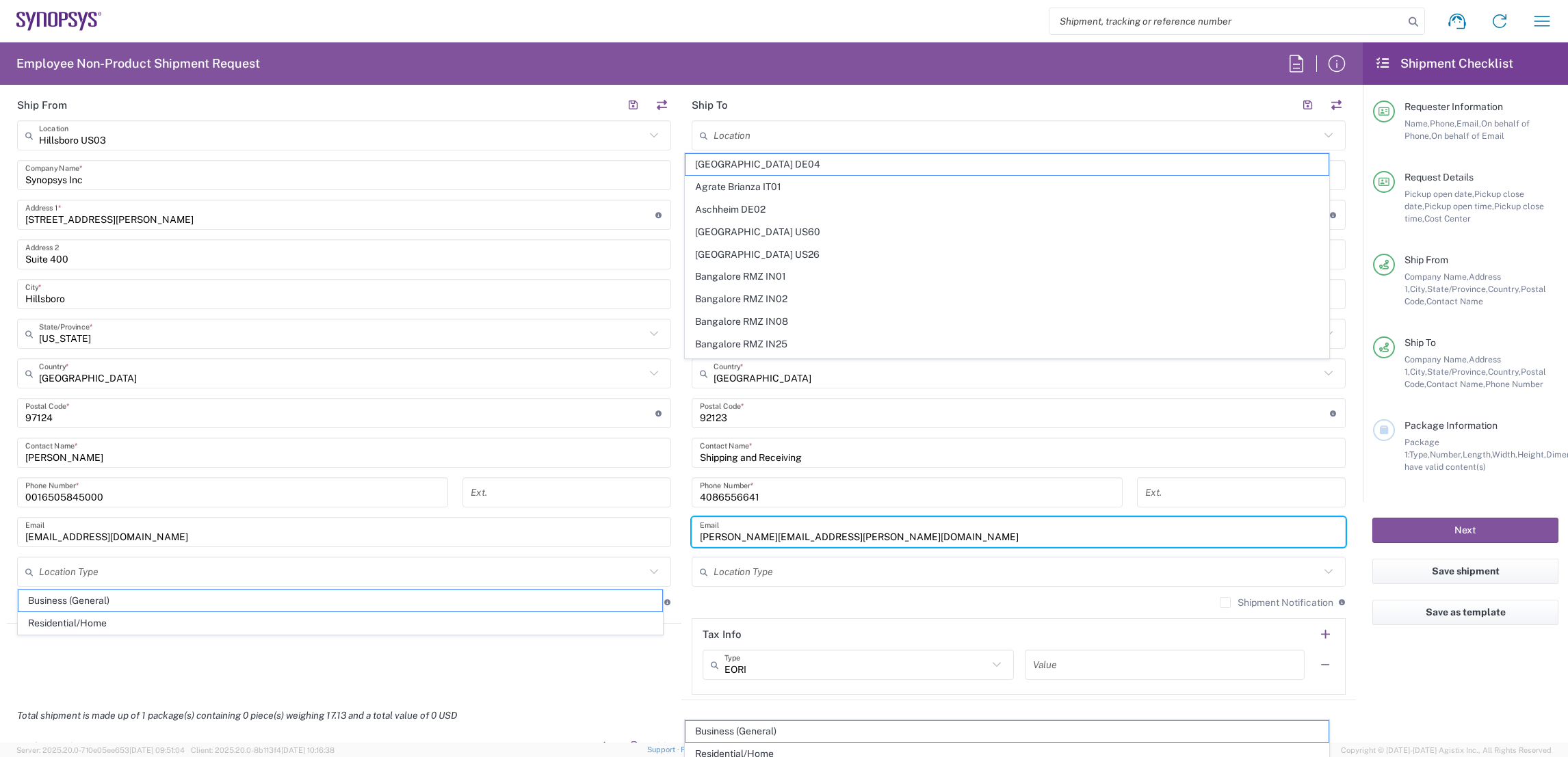
scroll to position [733, 0]
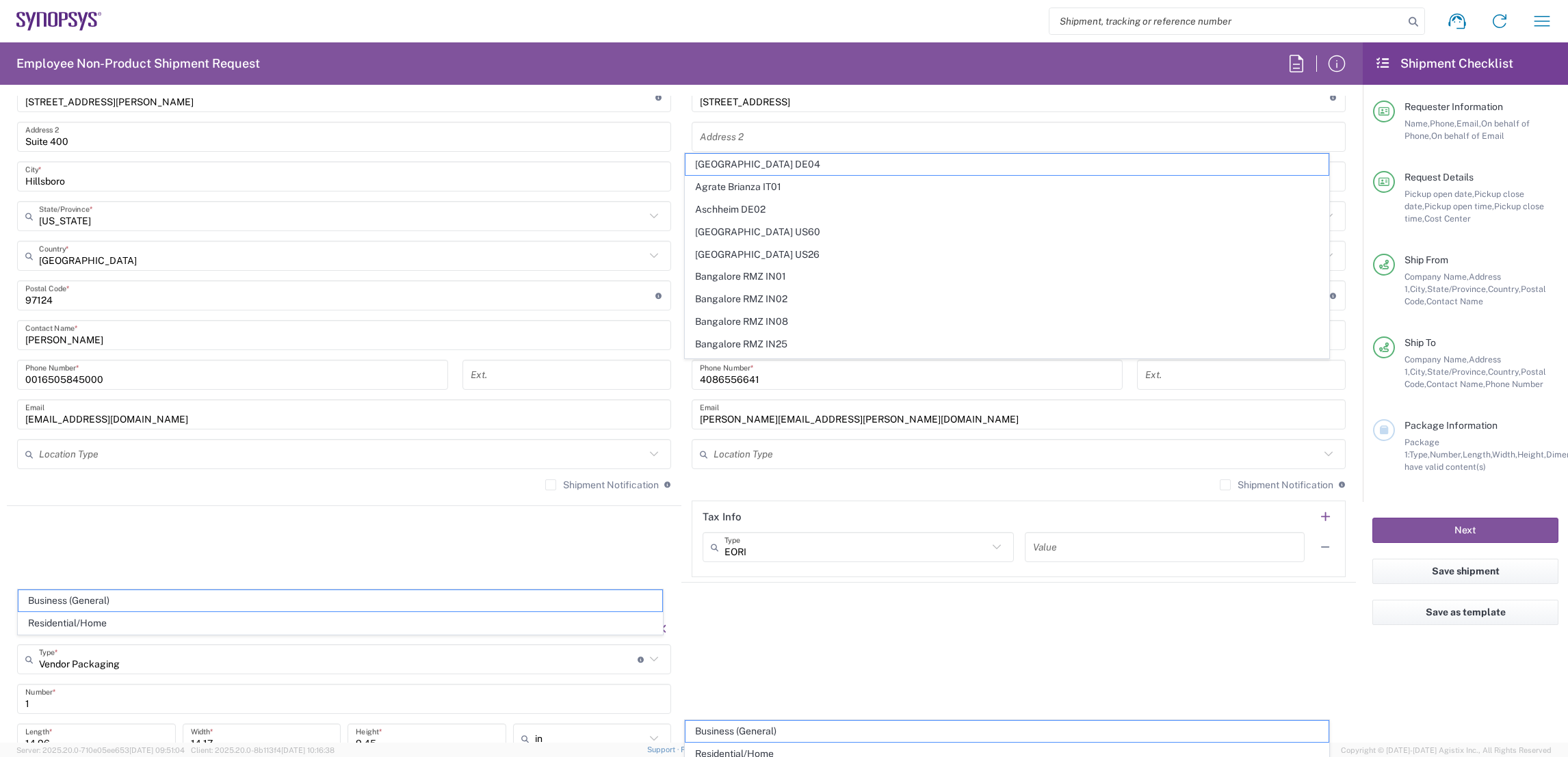
click at [643, 557] on agx-shipment-stop-widget "Ship From [GEOGRAPHIC_DATA] [GEOGRAPHIC_DATA] Location [GEOGRAPHIC_DATA] [GEOGR…" at bounding box center [343, 277] width 674 height 610
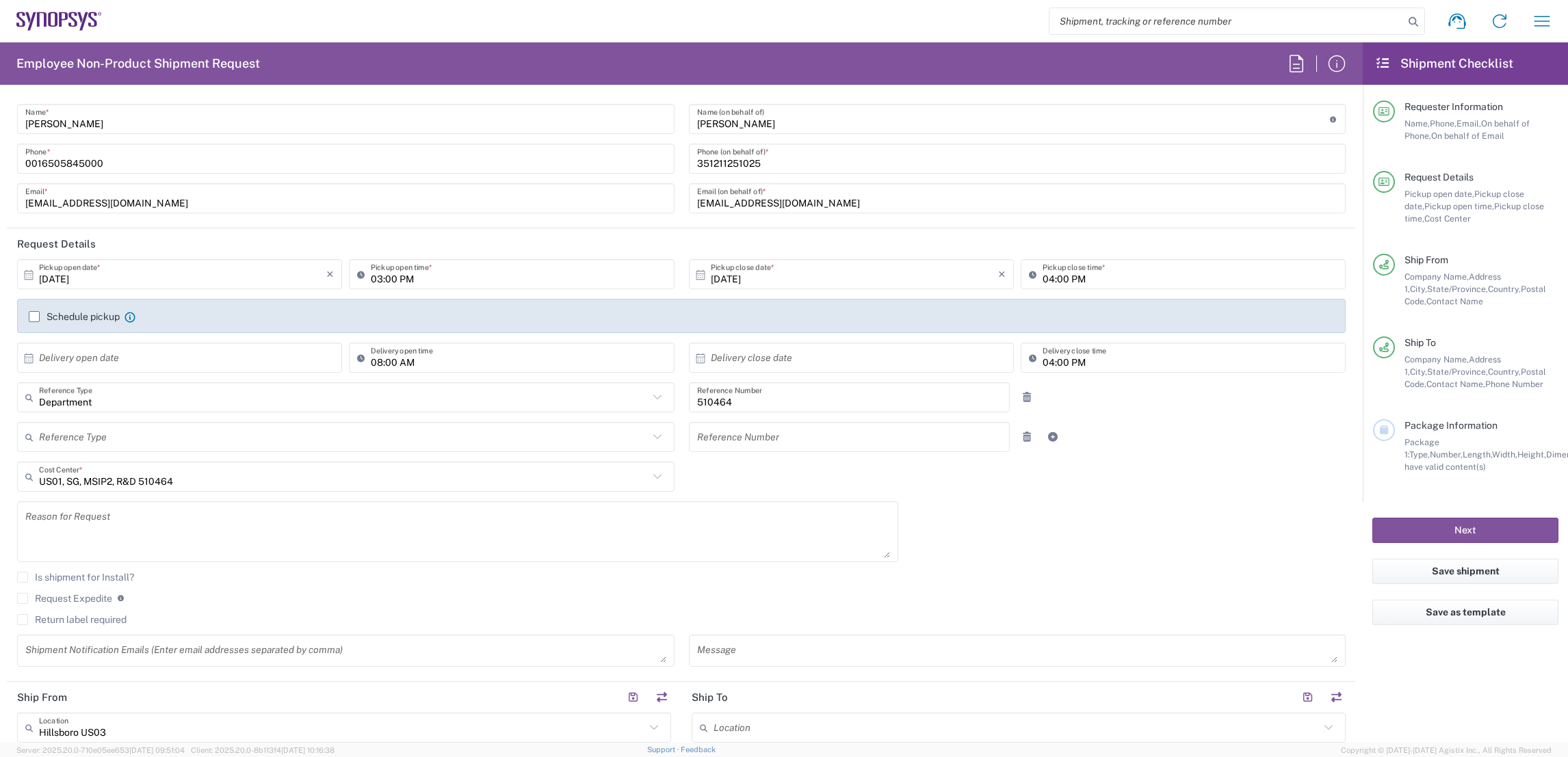
scroll to position [0, 0]
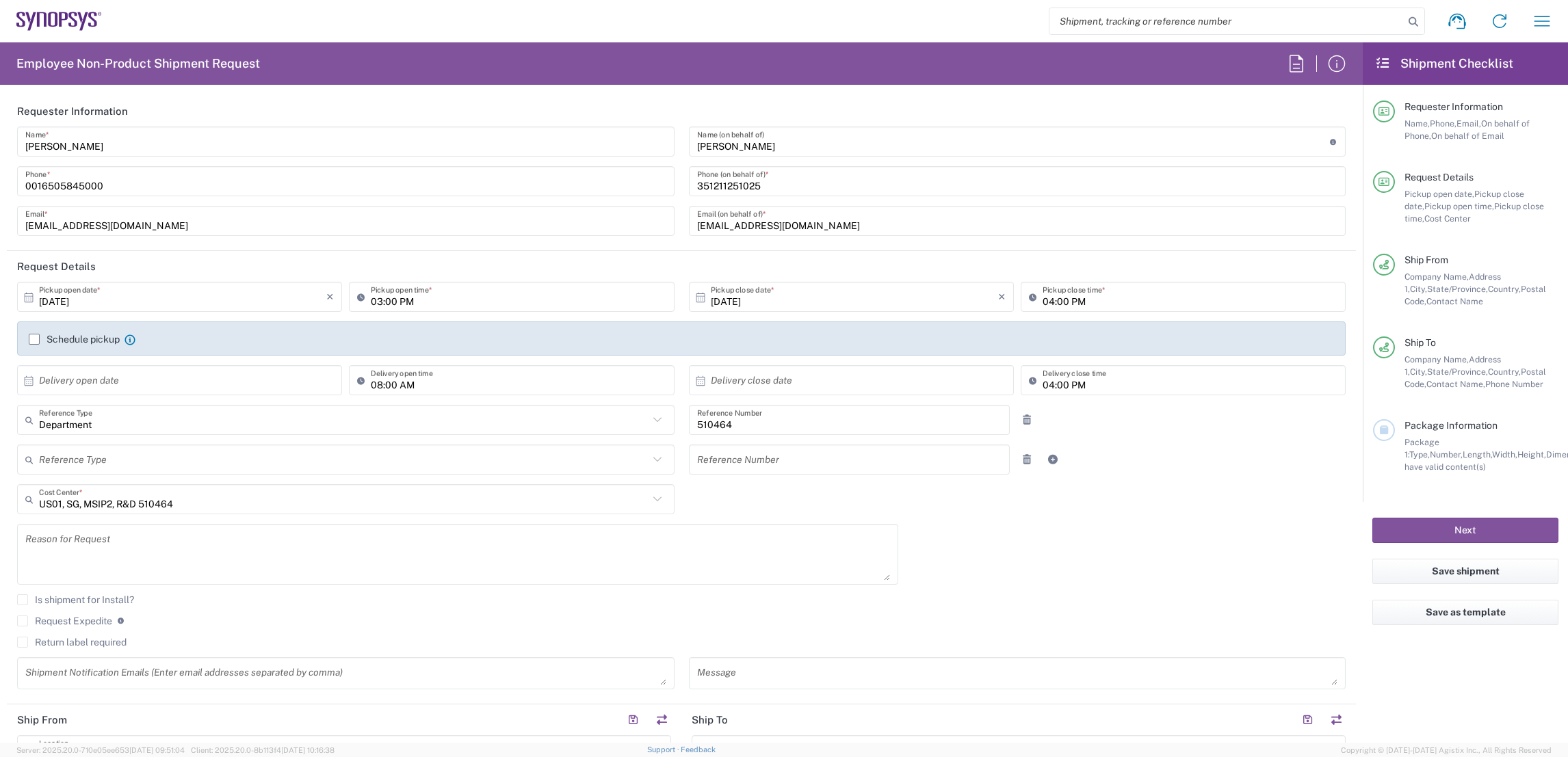
drag, startPoint x: 36, startPoint y: 337, endPoint x: 46, endPoint y: 345, distance: 12.8
click at [36, 337] on label "Schedule pickup" at bounding box center [74, 338] width 91 height 11
click at [34, 339] on input "Schedule pickup" at bounding box center [34, 339] width 0 height 0
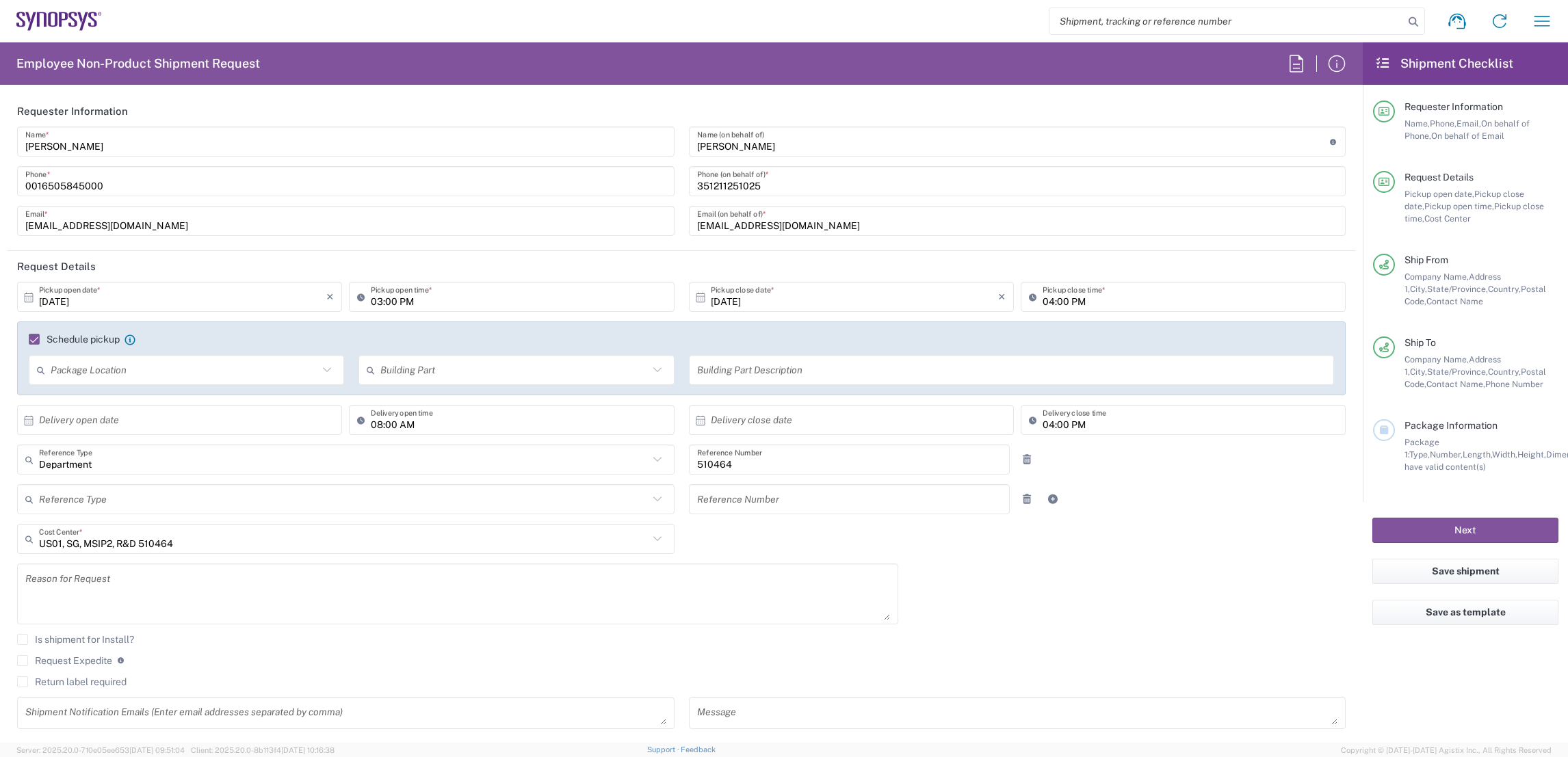
click at [484, 257] on header "Request Details" at bounding box center [681, 266] width 1349 height 31
click at [267, 304] on input "[DATE]" at bounding box center [183, 297] width 287 height 24
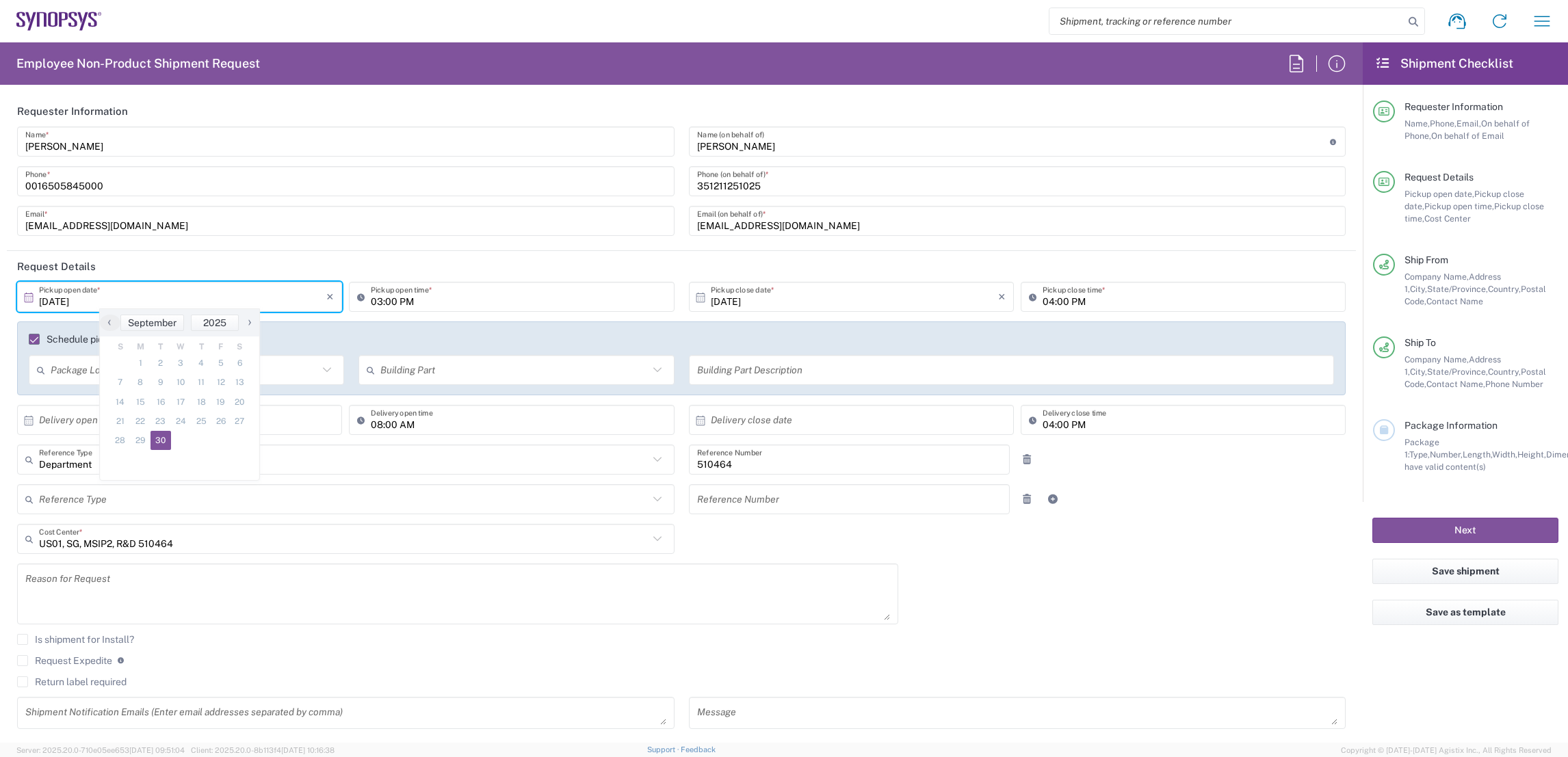
click at [251, 323] on span "›" at bounding box center [250, 322] width 20 height 16
click at [181, 359] on span "1" at bounding box center [181, 363] width 20 height 19
type input "[DATE]"
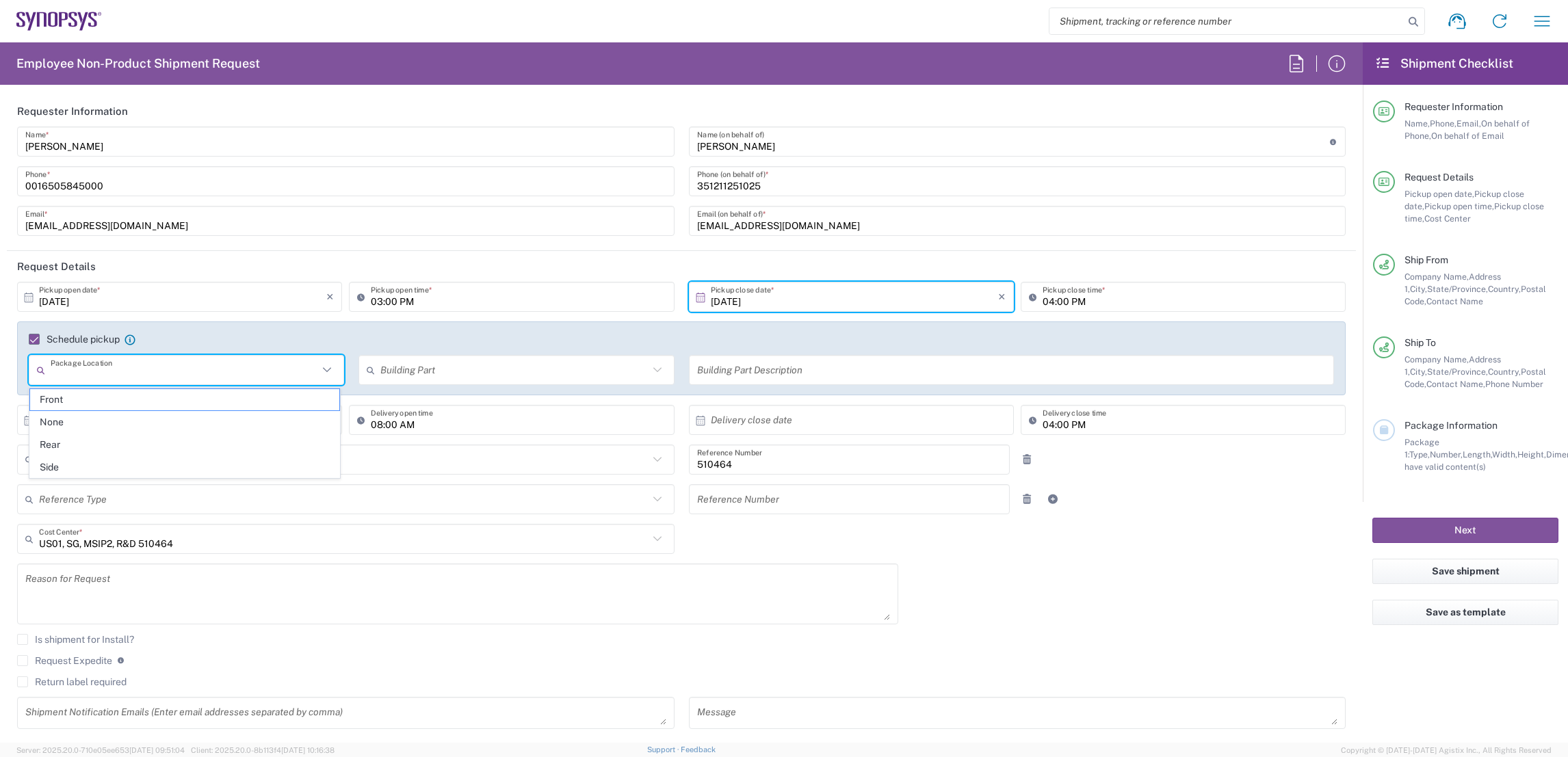
click at [236, 367] on input "text" at bounding box center [184, 370] width 267 height 24
click at [187, 402] on span "Front" at bounding box center [184, 399] width 308 height 21
type input "Front"
click at [649, 378] on icon at bounding box center [657, 370] width 18 height 18
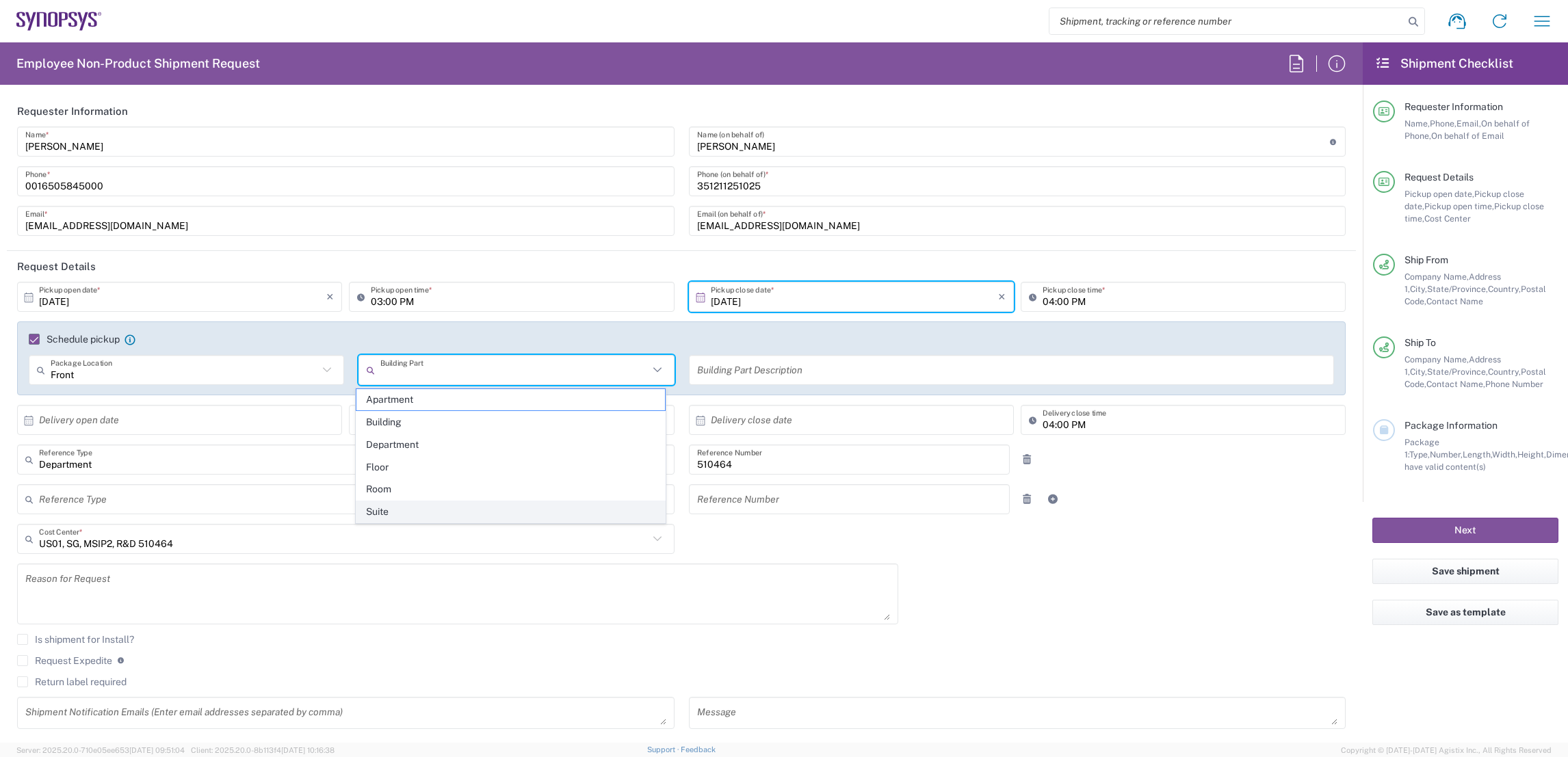
click at [422, 512] on span "Suite" at bounding box center [510, 512] width 308 height 21
type input "Suite"
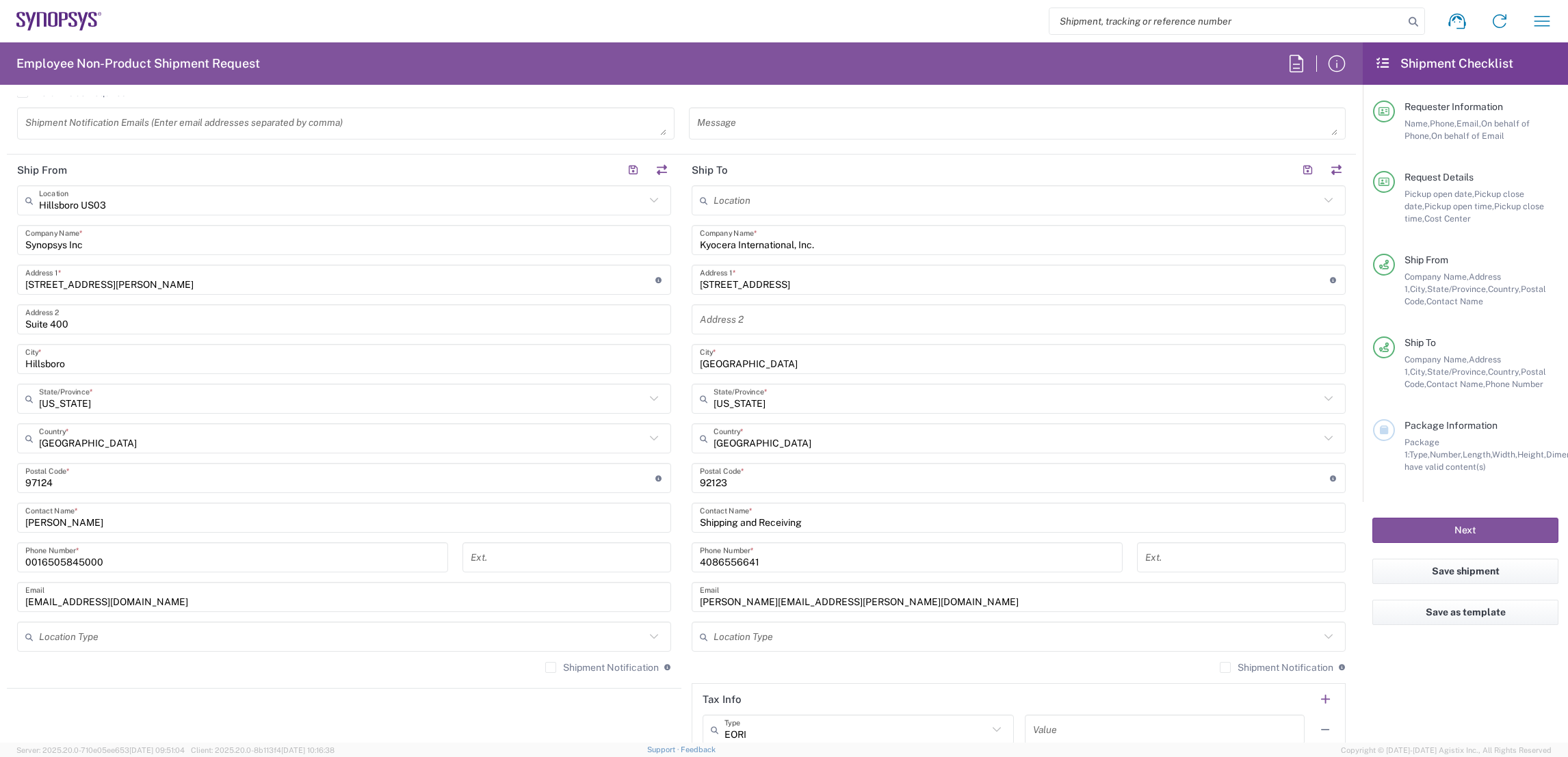
scroll to position [614, 0]
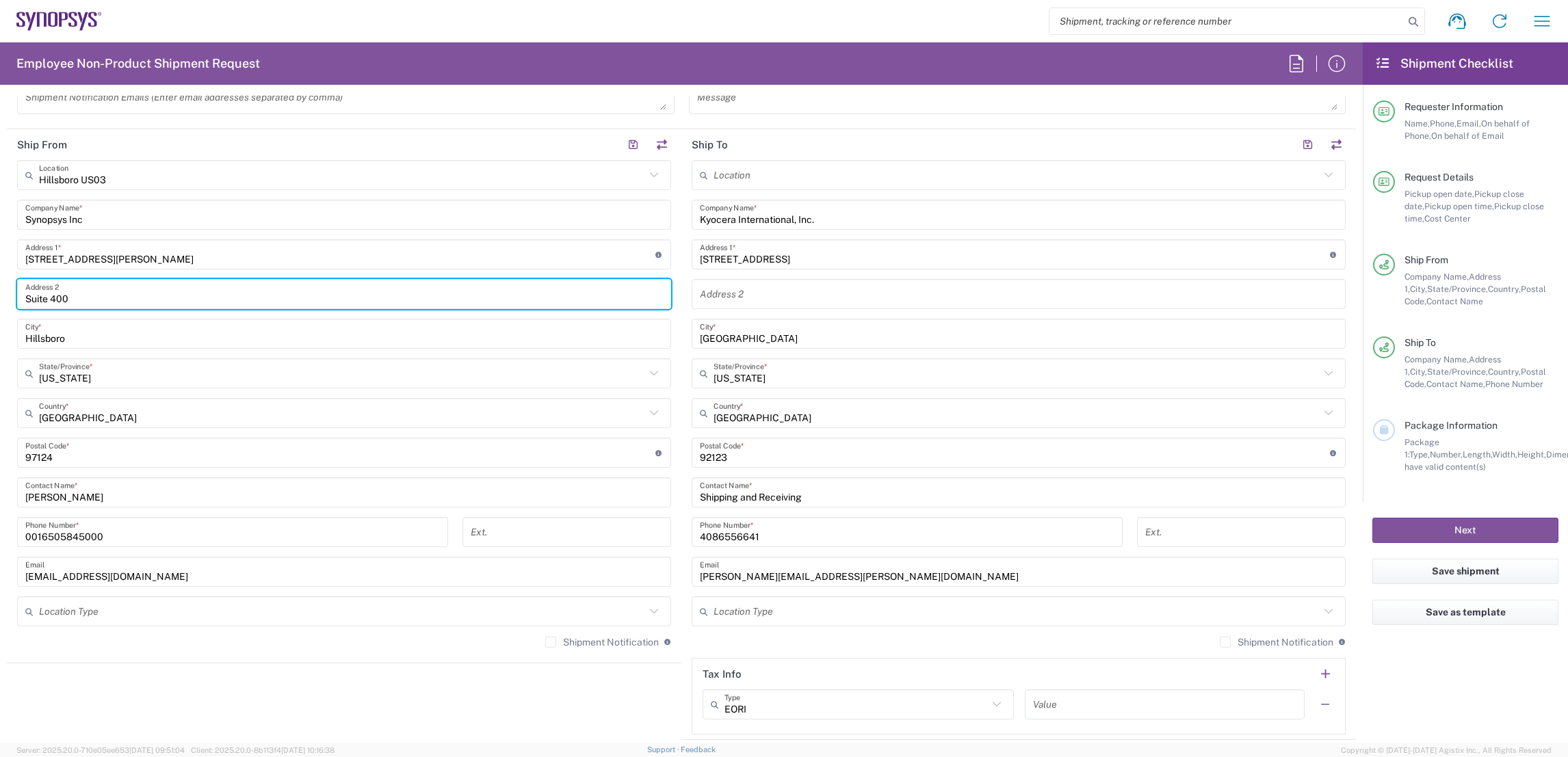
drag, startPoint x: 83, startPoint y: 297, endPoint x: 0, endPoint y: 294, distance: 83.1
click at [0, 295] on html "Shipment request Shipment tracking Employee non-product shipment request My shi…" at bounding box center [784, 378] width 1568 height 757
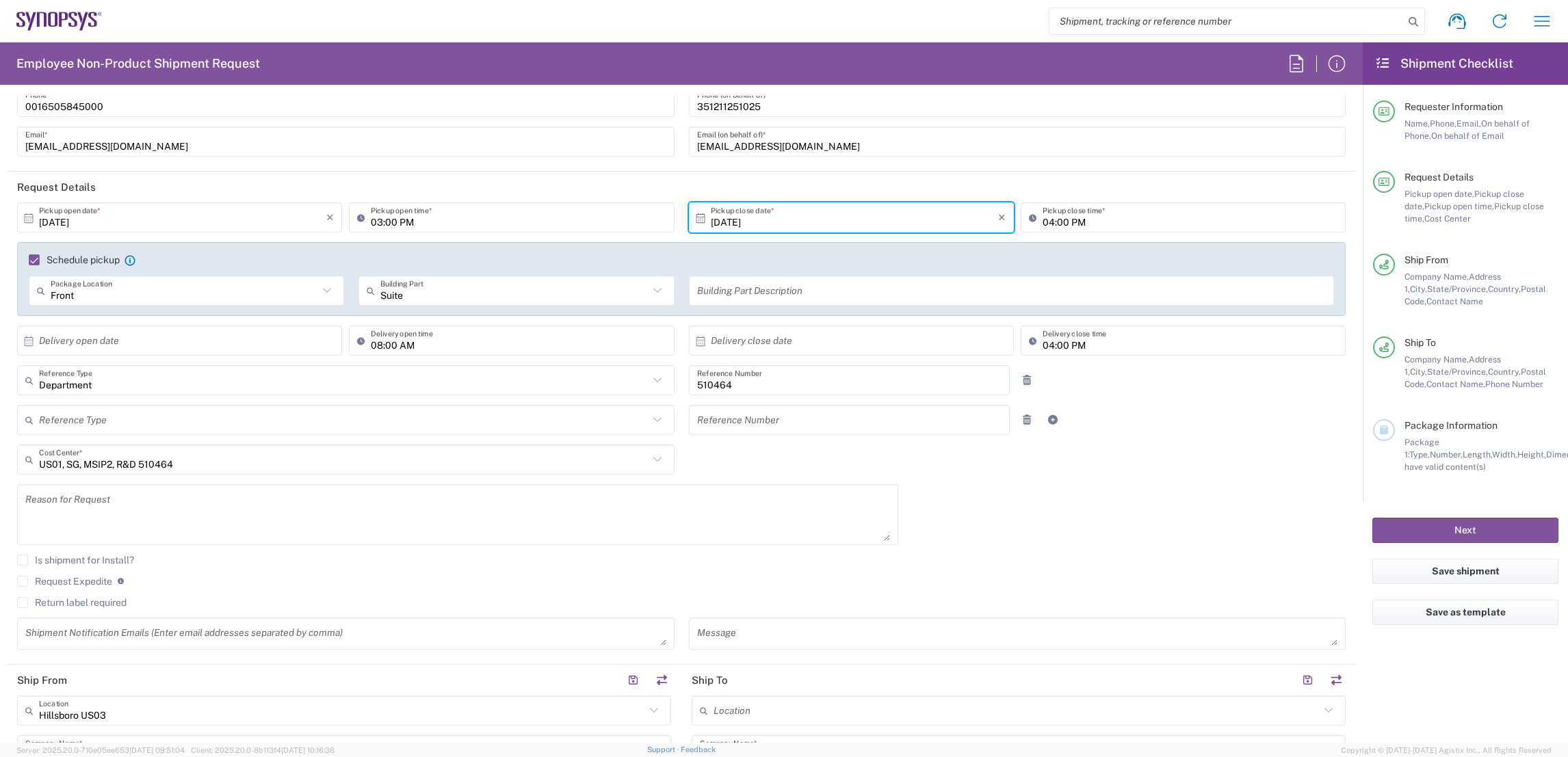
scroll to position [0, 0]
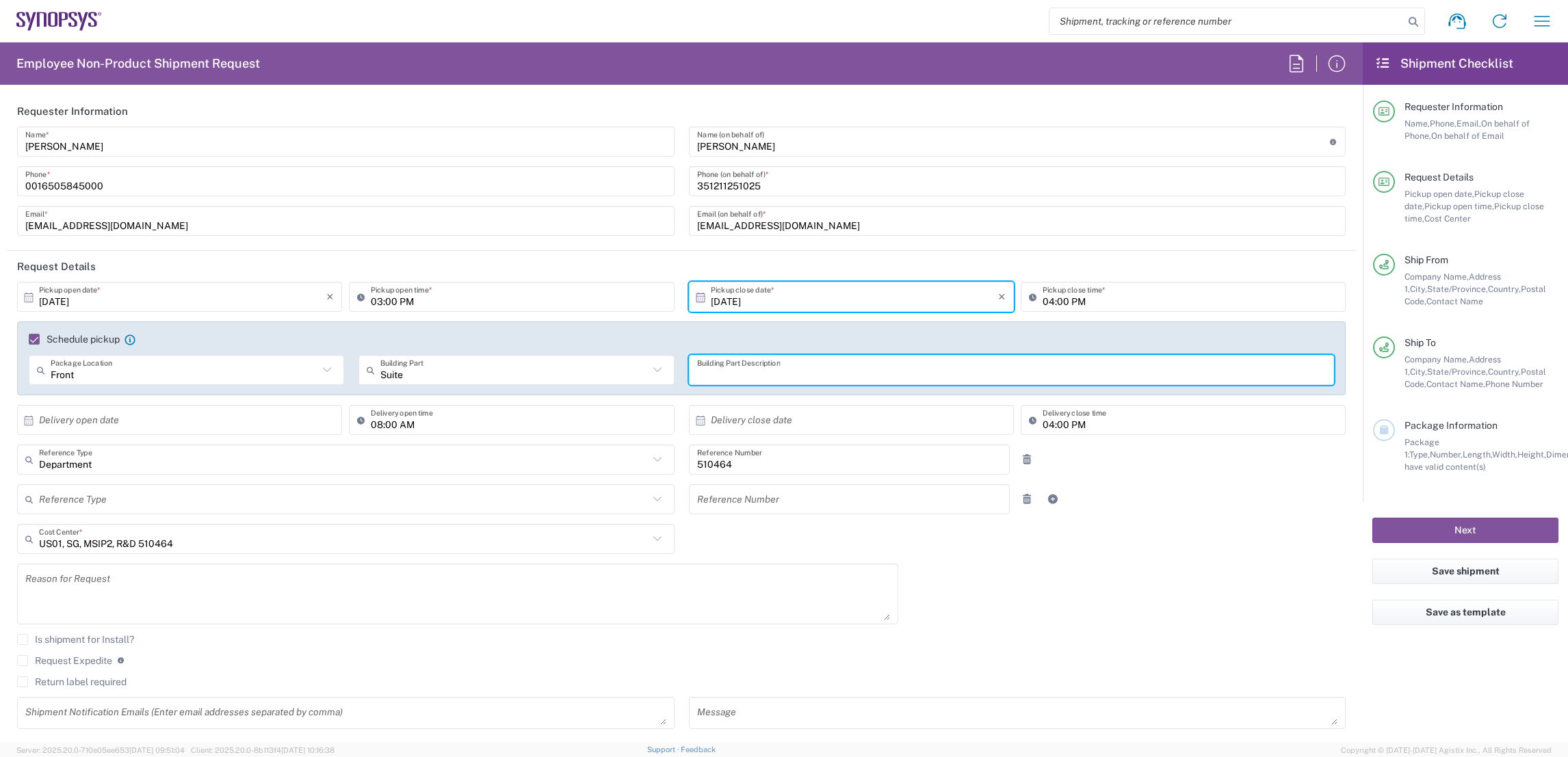
click at [787, 374] on input "text" at bounding box center [1012, 370] width 629 height 24
paste input "Suite 400"
type input "Suite 400"
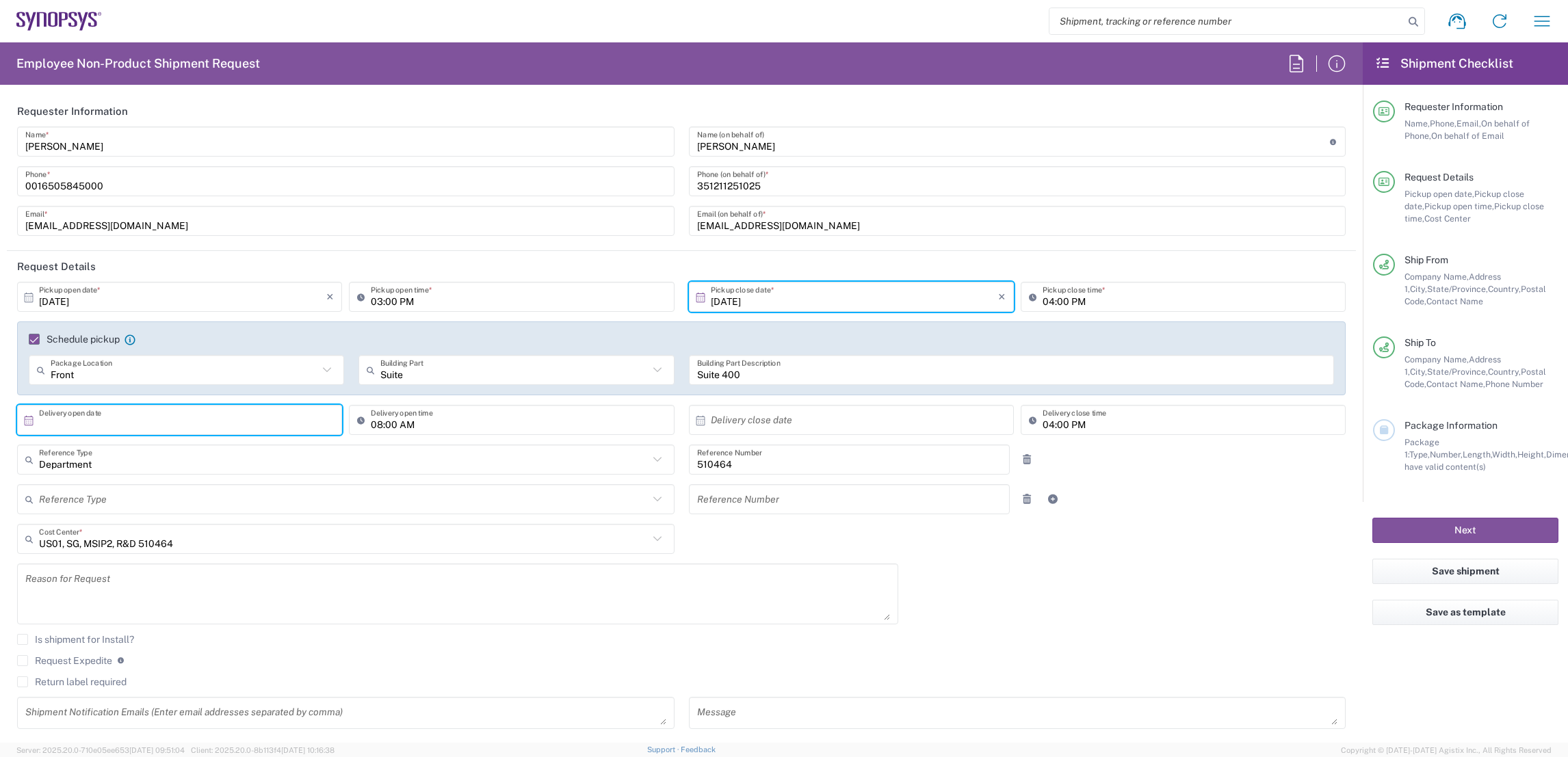
click at [188, 423] on input "text" at bounding box center [183, 420] width 287 height 24
click at [187, 486] on span "1" at bounding box center [181, 486] width 20 height 19
type input "[DATE]"
click at [810, 423] on input "text" at bounding box center [855, 420] width 287 height 24
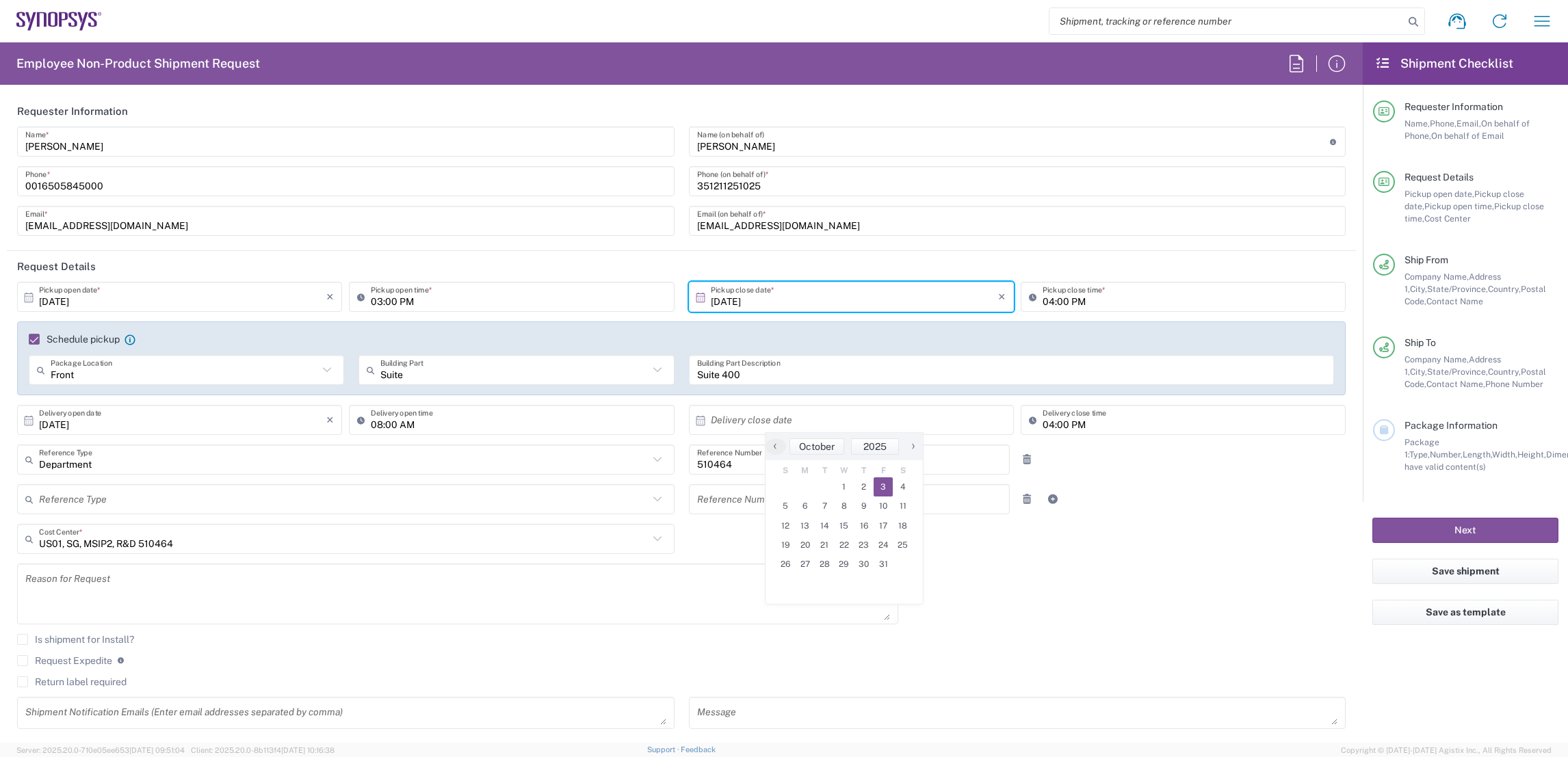
click at [881, 486] on span "3" at bounding box center [883, 486] width 20 height 19
click at [976, 561] on div "[DATE] × Pickup open date * Cancel Apply 03:00 PM Pickup open time * [DATE] × P…" at bounding box center [682, 510] width 1343 height 457
click at [872, 427] on input "[DATE]" at bounding box center [855, 420] width 287 height 24
click at [859, 484] on span "2" at bounding box center [864, 486] width 20 height 19
type input "[DATE]"
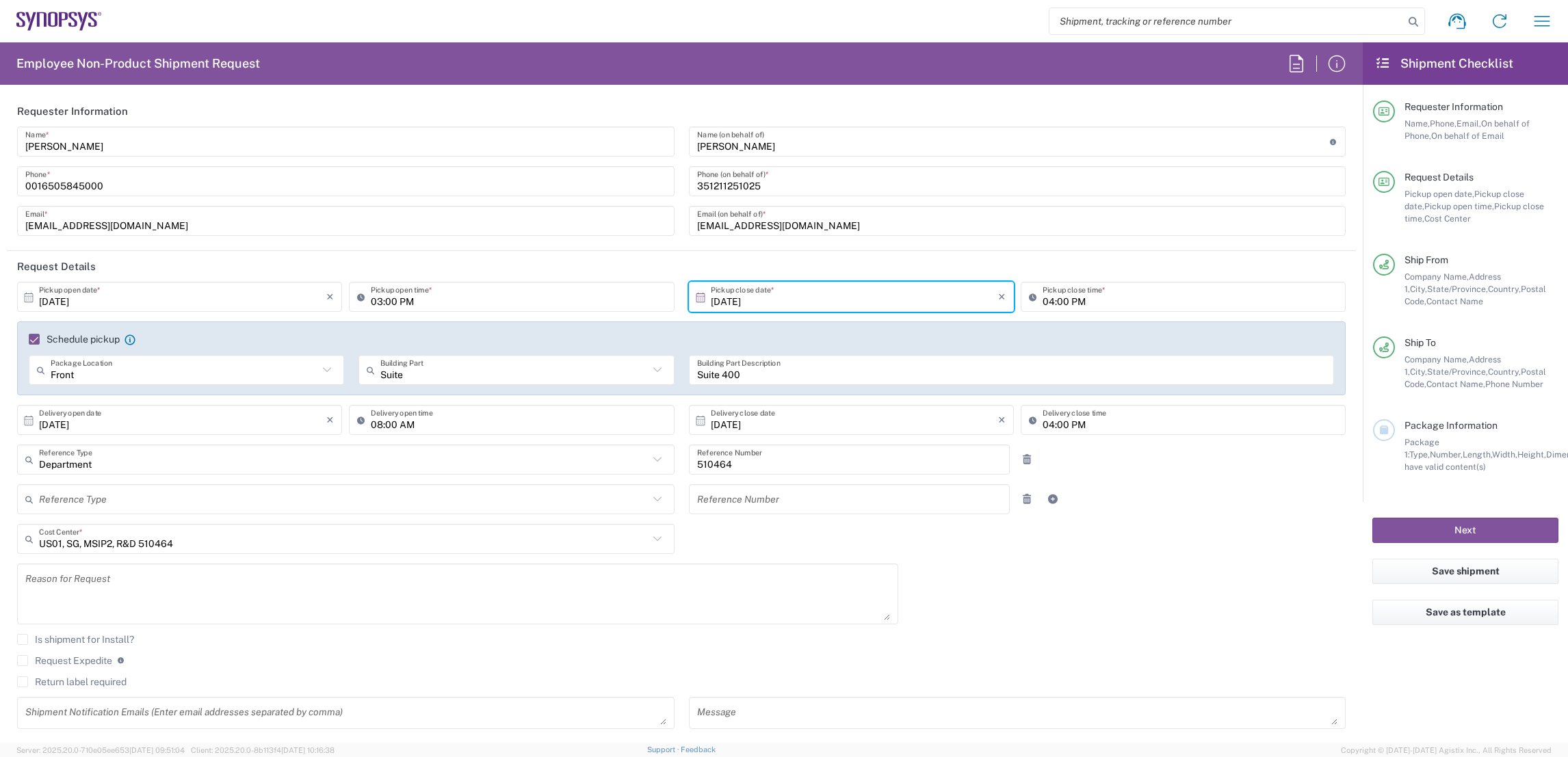
click at [980, 563] on div "[DATE] × Pickup open date * Cancel Apply 03:00 PM Pickup open time * [DATE] × P…" at bounding box center [682, 510] width 1343 height 457
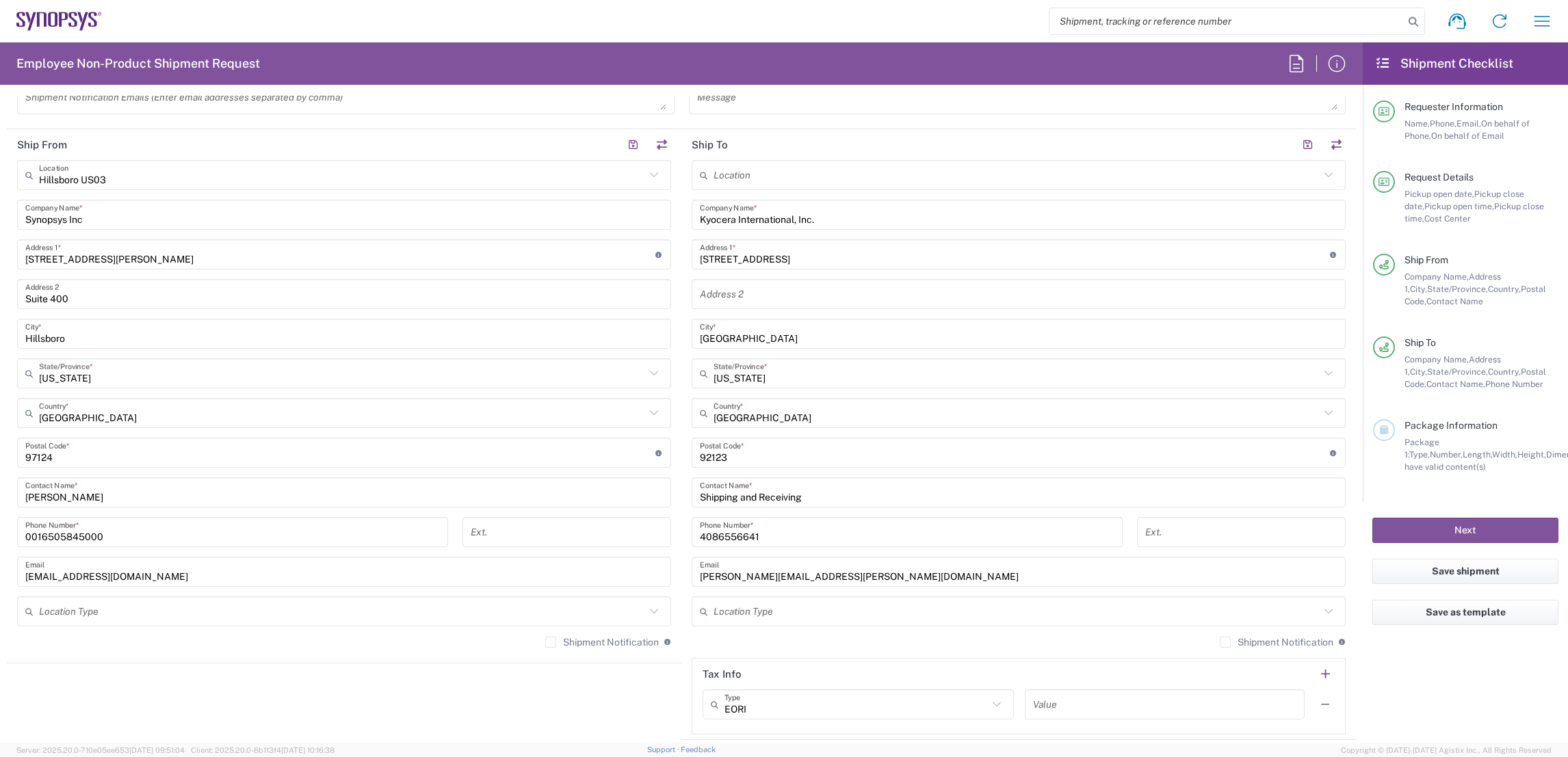
scroll to position [922, 0]
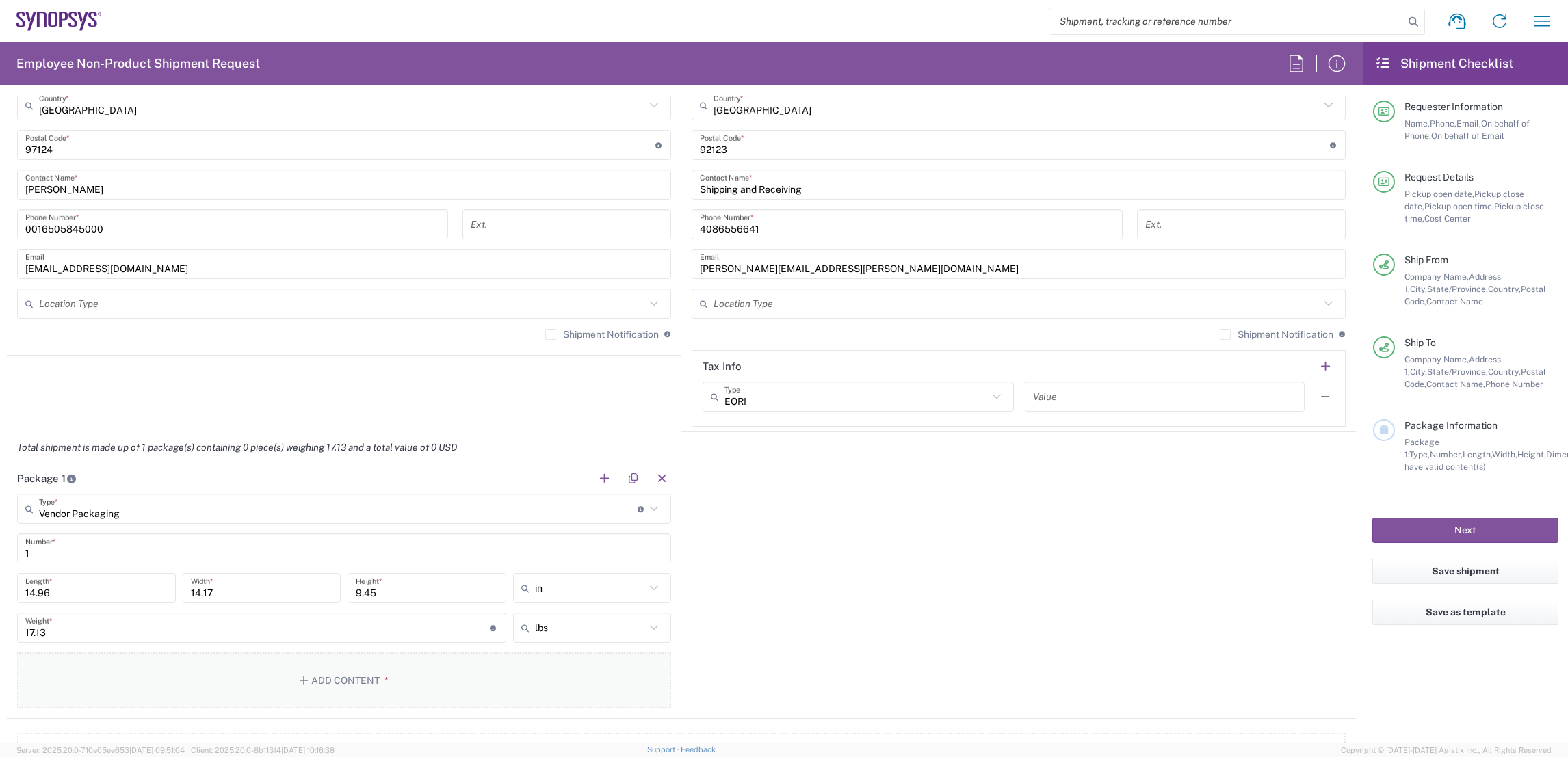
click at [367, 678] on button "Add Content *" at bounding box center [344, 680] width 654 height 56
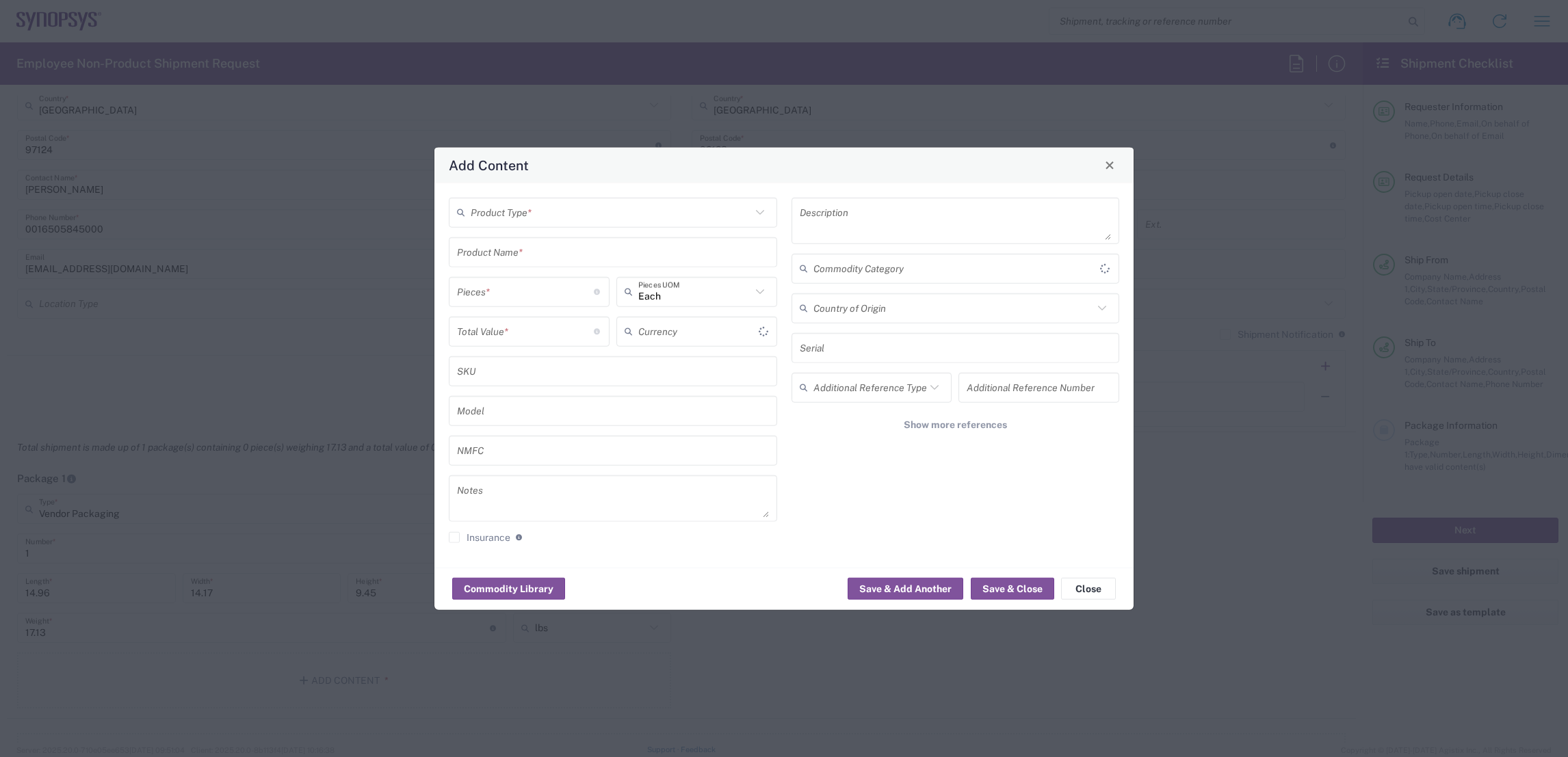
type input "US Dollar"
click at [639, 222] on input "text" at bounding box center [611, 212] width 280 height 24
click at [604, 257] on span "General Commodity" at bounding box center [612, 264] width 325 height 21
type input "General Commodity"
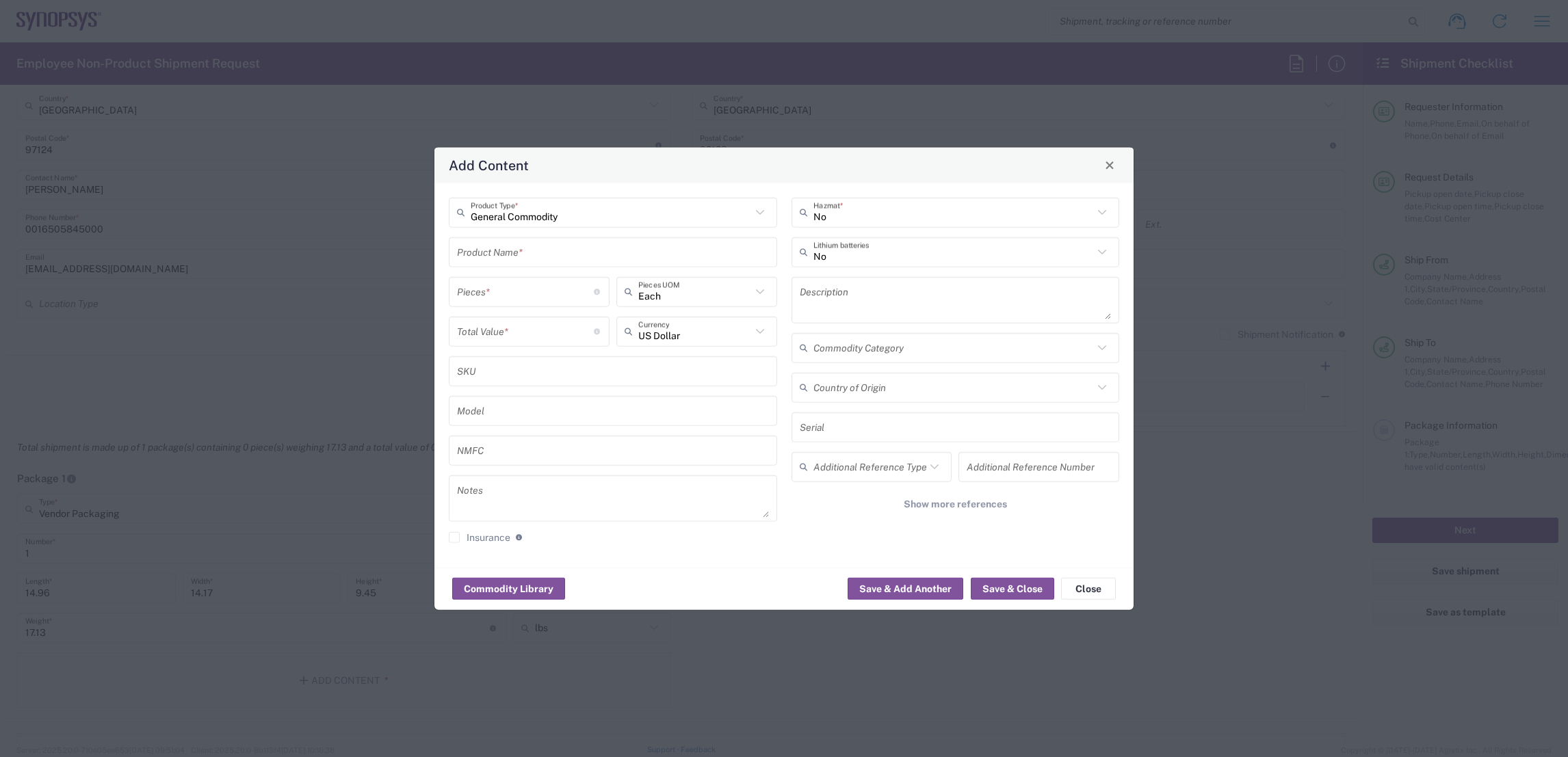
click at [600, 258] on input "text" at bounding box center [613, 252] width 312 height 24
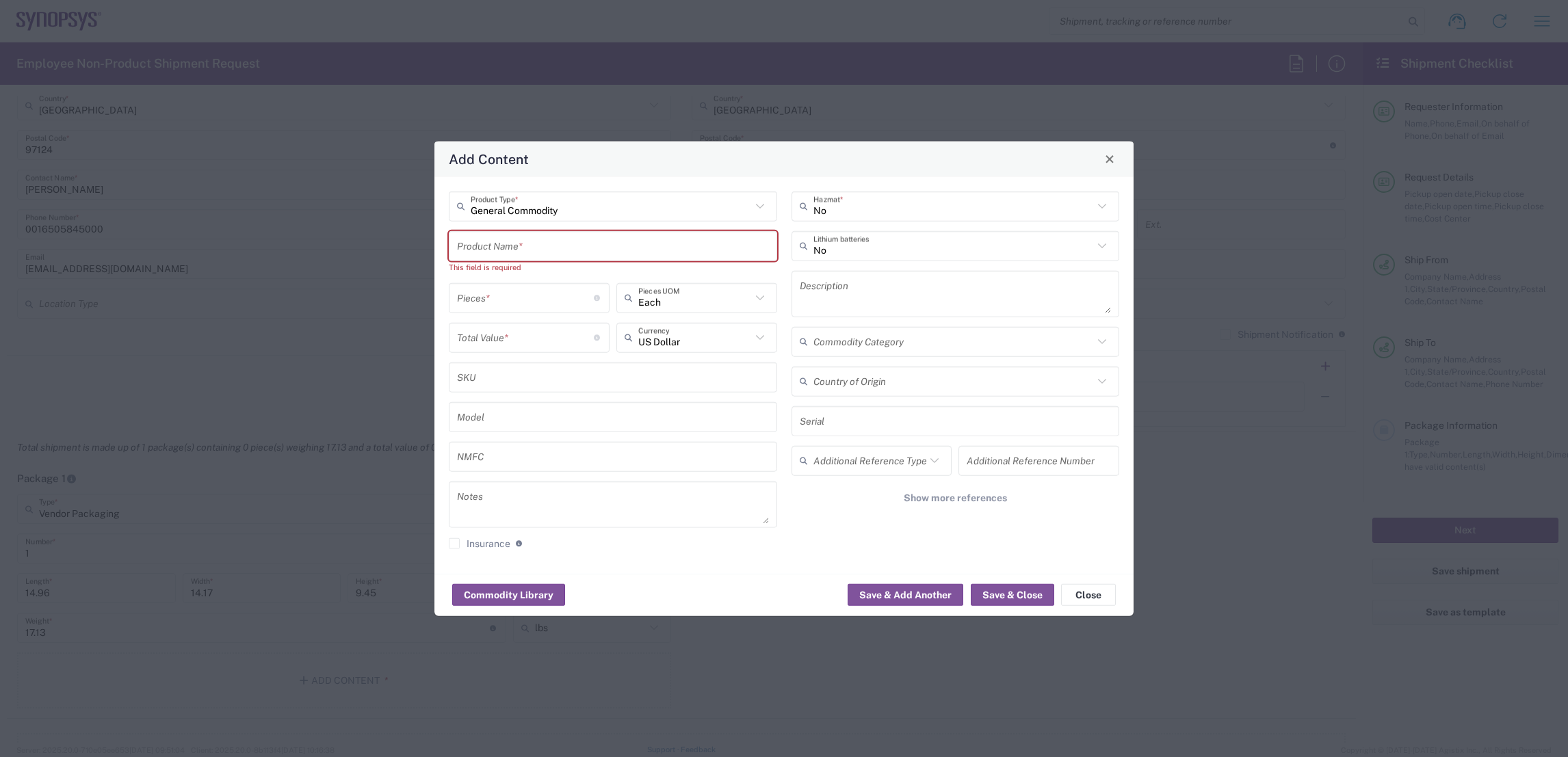
click at [469, 245] on input "text" at bounding box center [613, 245] width 312 height 24
paste input "N439 S35F828C2508K"
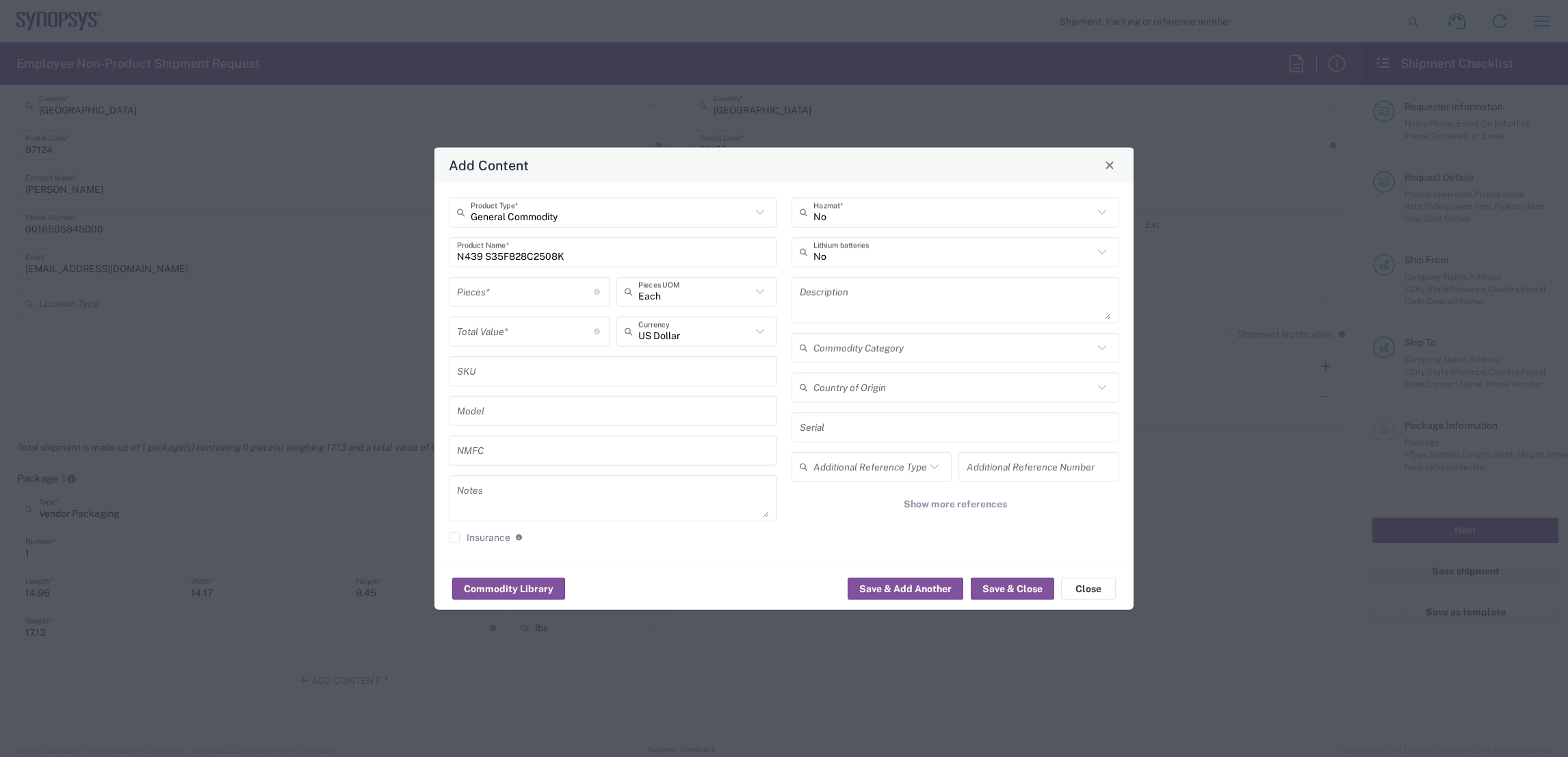
drag, startPoint x: 608, startPoint y: 259, endPoint x: 625, endPoint y: 259, distance: 17.0
click at [608, 259] on input "N439 S35F828C2508K" at bounding box center [613, 252] width 312 height 24
paste input "substrates"
type input "N439 S35F828C2508K substrates QTY:500pcs"
click at [506, 287] on input "number" at bounding box center [526, 291] width 137 height 24
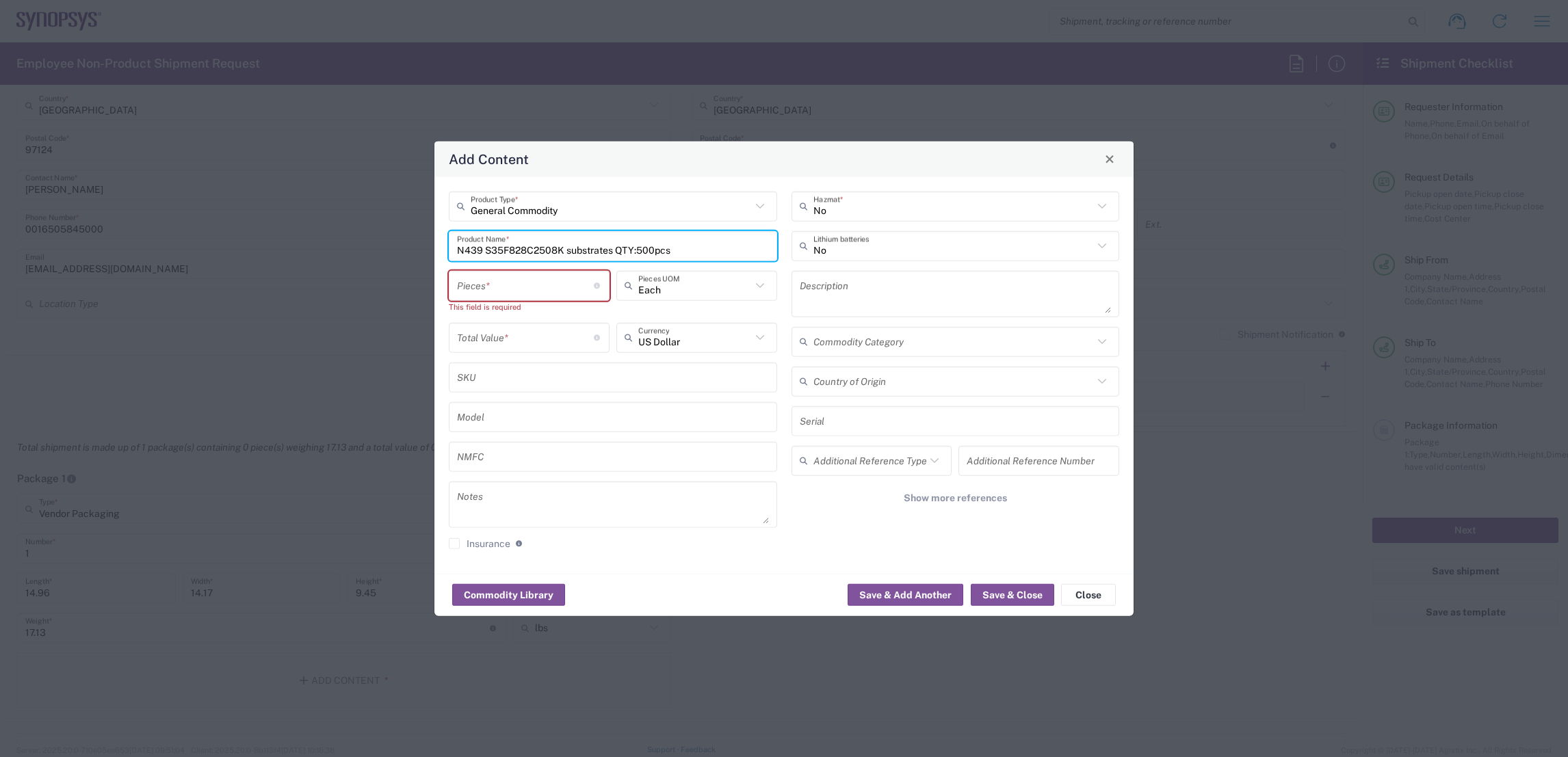
click at [713, 246] on input "N439 S35F828C2508K substrates QTY:500pcs" at bounding box center [613, 245] width 312 height 24
drag, startPoint x: 713, startPoint y: 255, endPoint x: 640, endPoint y: 253, distance: 73.0
click at [640, 253] on input "N439 S35F828C2508K substrates QTY:500pcs" at bounding box center [613, 245] width 312 height 24
click at [504, 296] on input "number" at bounding box center [526, 285] width 137 height 24
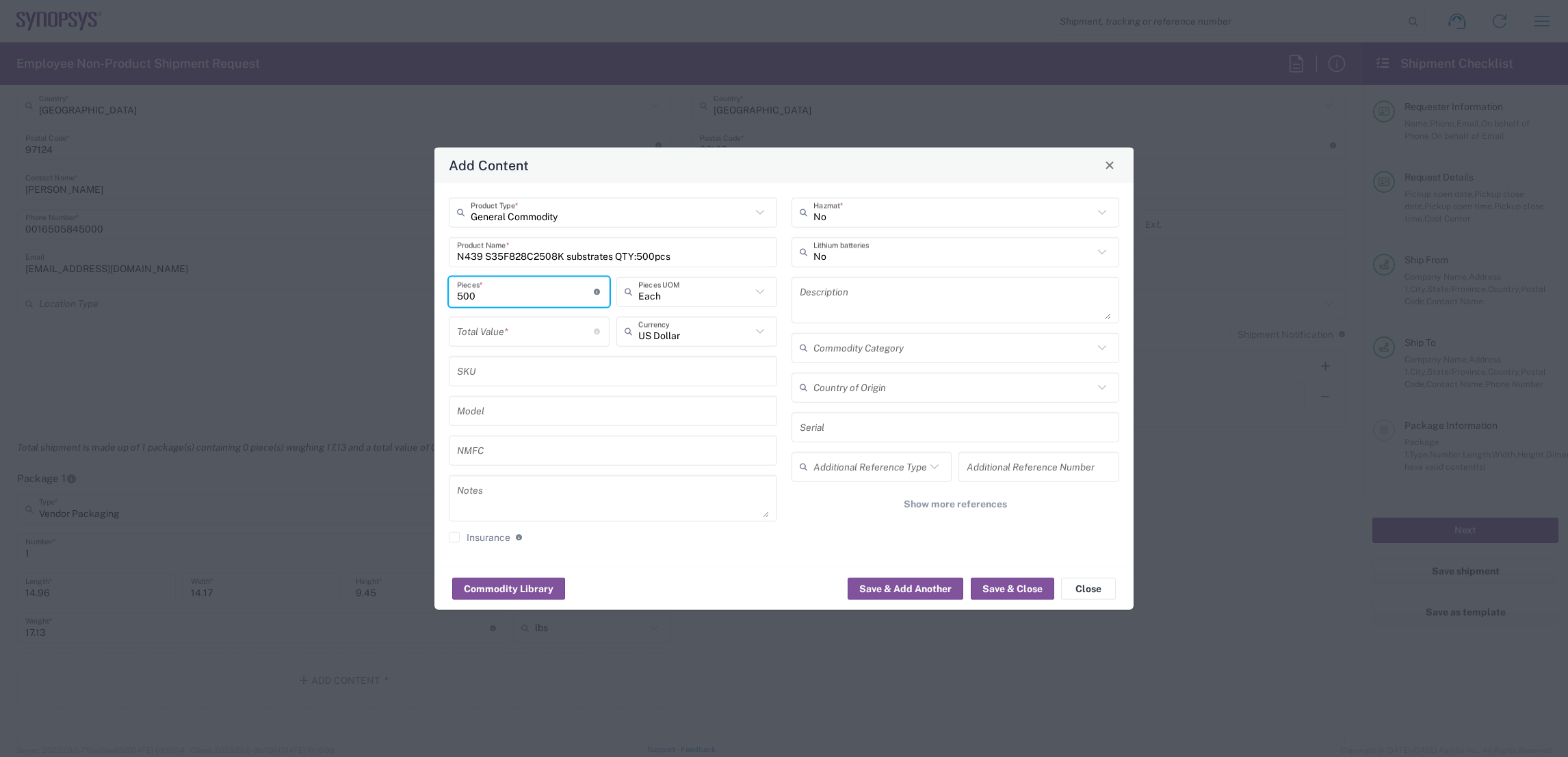
type input "500"
click at [552, 332] on input "number" at bounding box center [526, 331] width 137 height 24
type input "42455"
click at [1014, 585] on button "Save & Close" at bounding box center [1013, 588] width 83 height 22
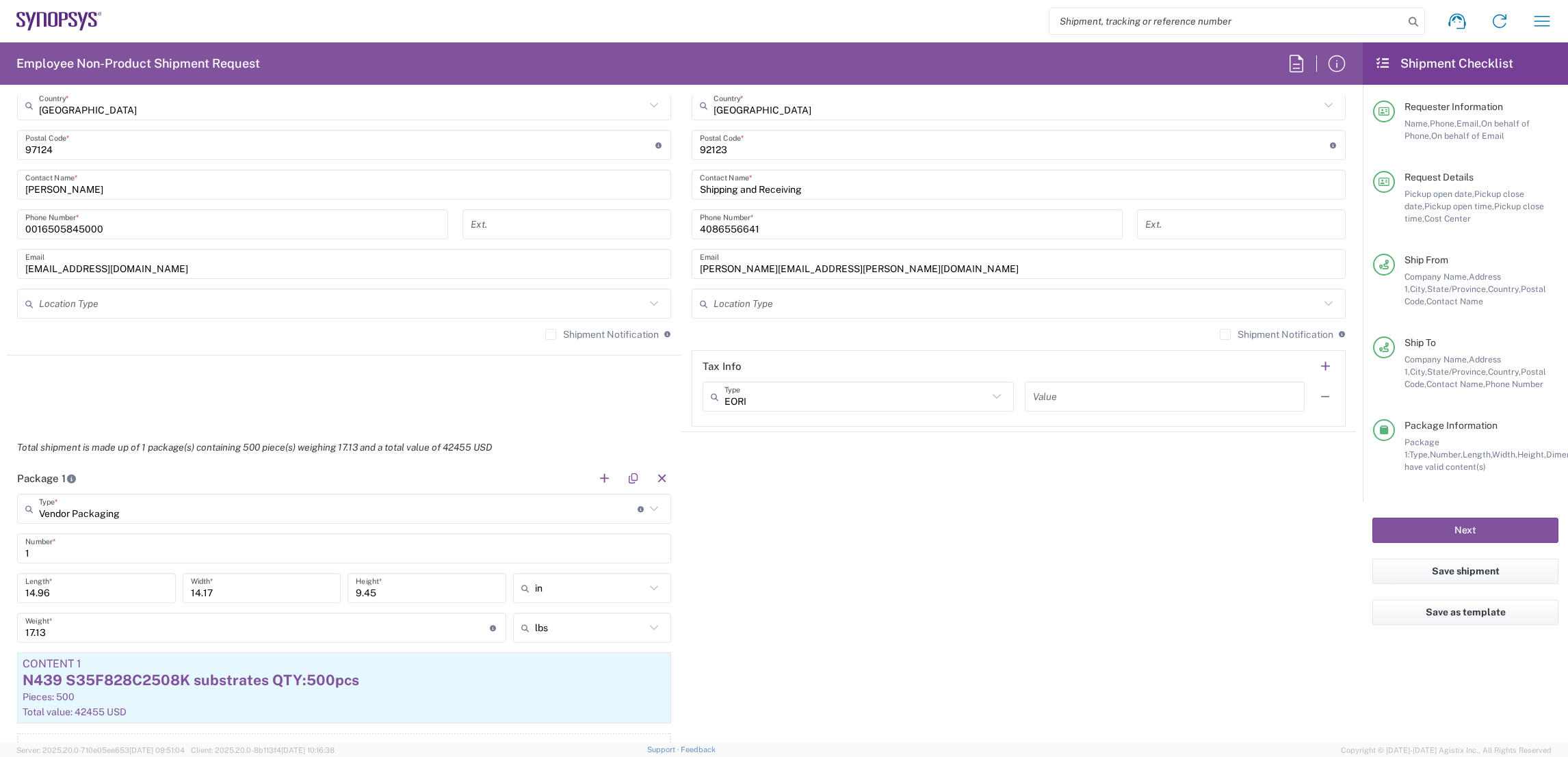
click at [974, 570] on div "Package 1 Vendor Packaging Type * Material used to package goods Bale(s) Basket…" at bounding box center [681, 631] width 1349 height 337
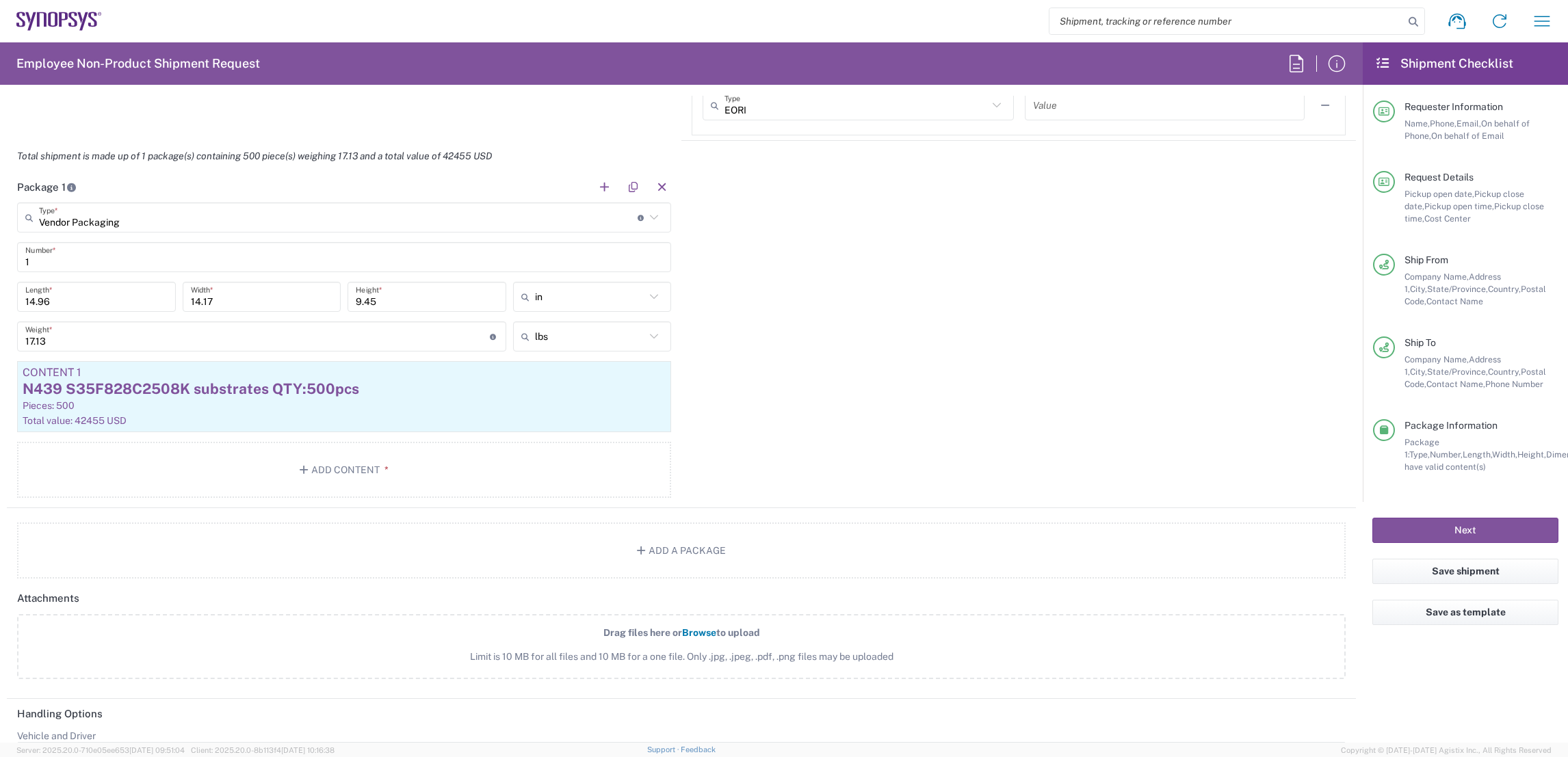
scroll to position [1230, 0]
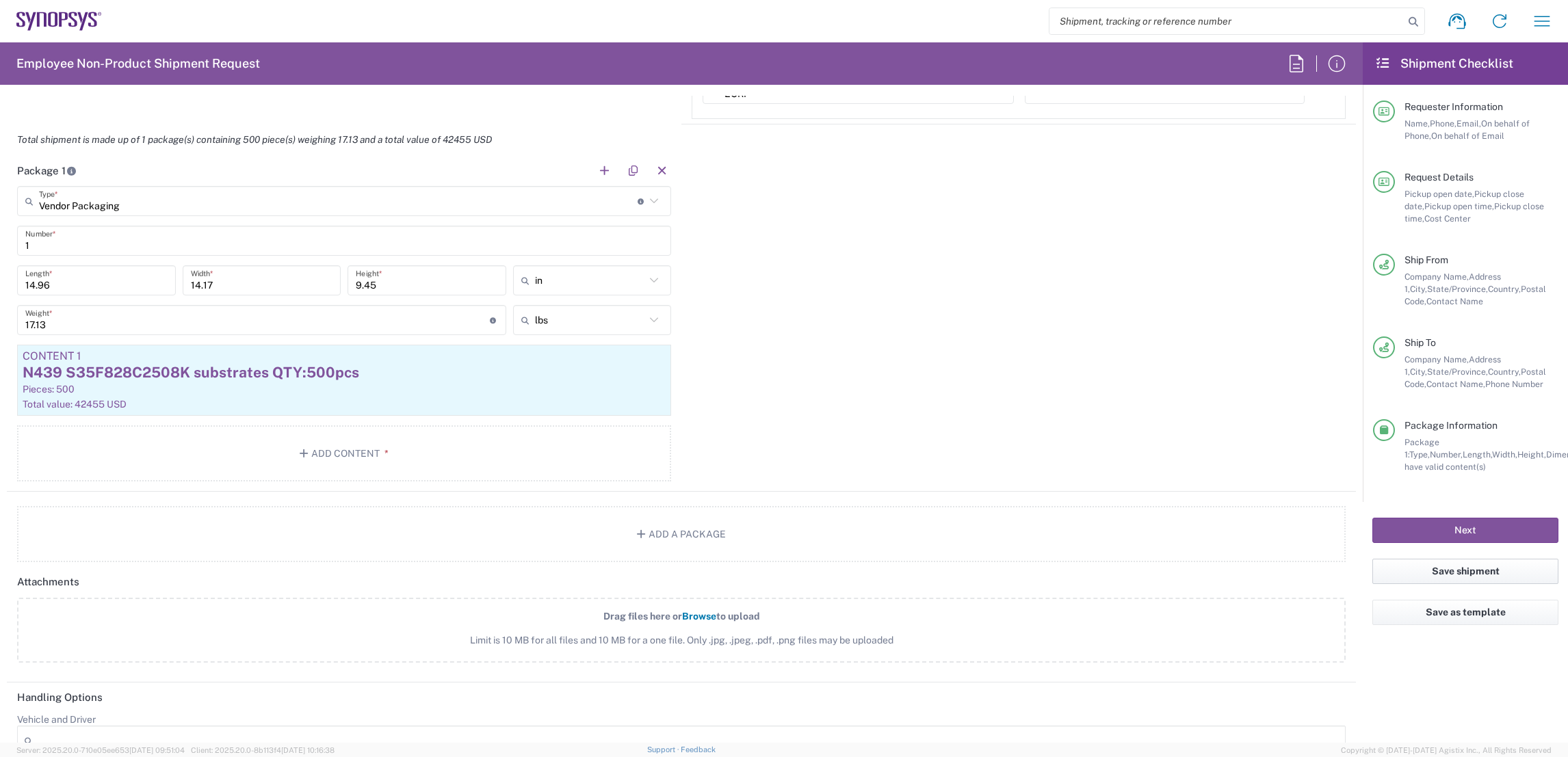
click at [1505, 570] on button "Save shipment" at bounding box center [1465, 571] width 186 height 25
